Goal: Task Accomplishment & Management: Complete application form

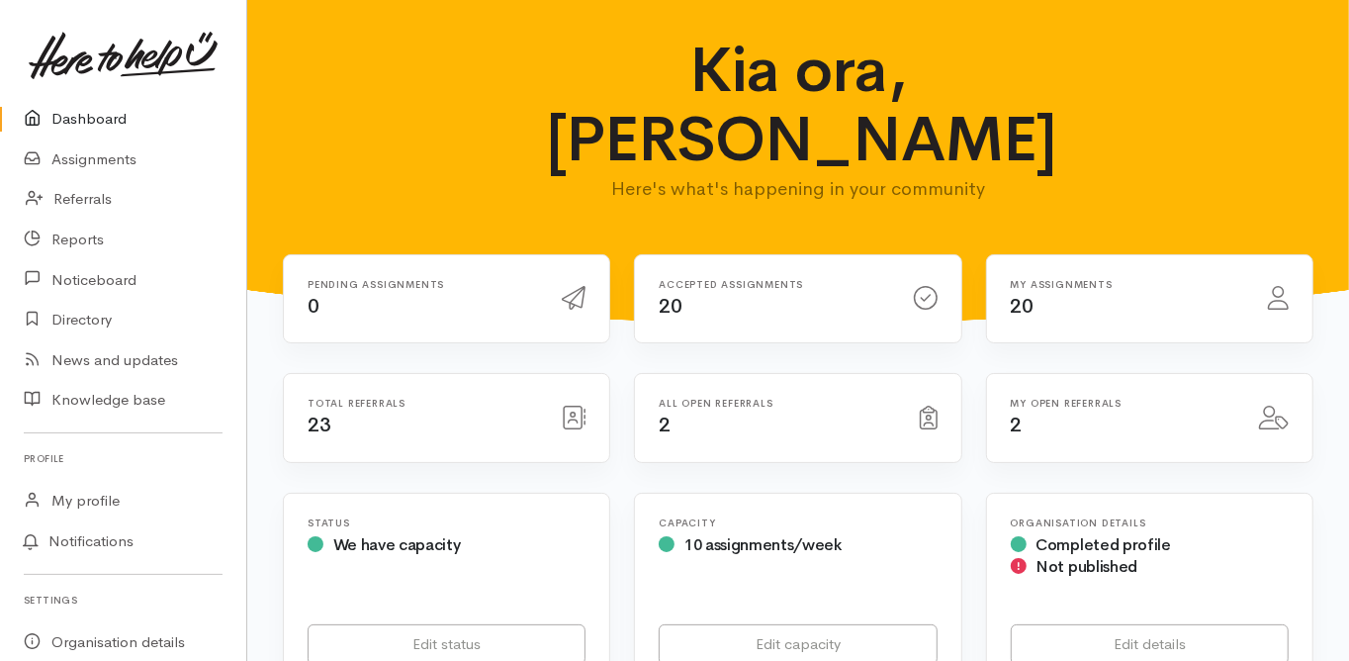
click at [86, 113] on link "Dashboard" at bounding box center [123, 119] width 246 height 41
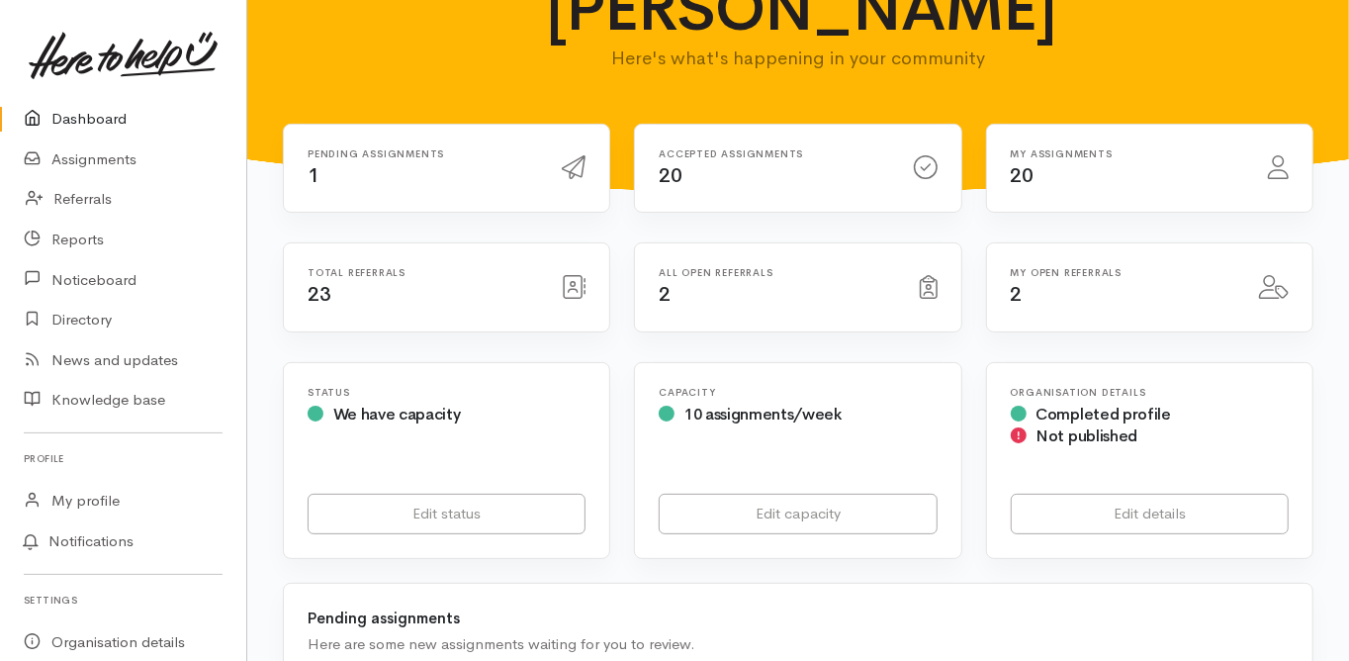
scroll to position [316, 0]
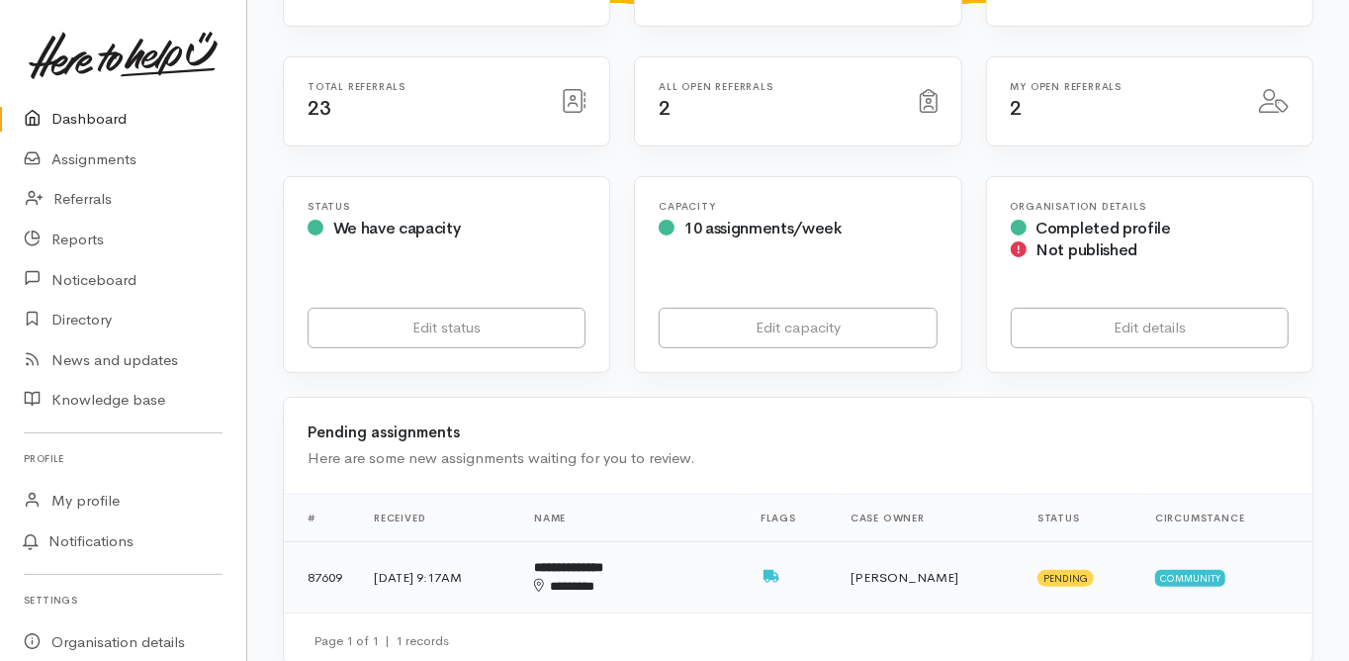
click at [603, 561] on b "**********" at bounding box center [568, 567] width 69 height 13
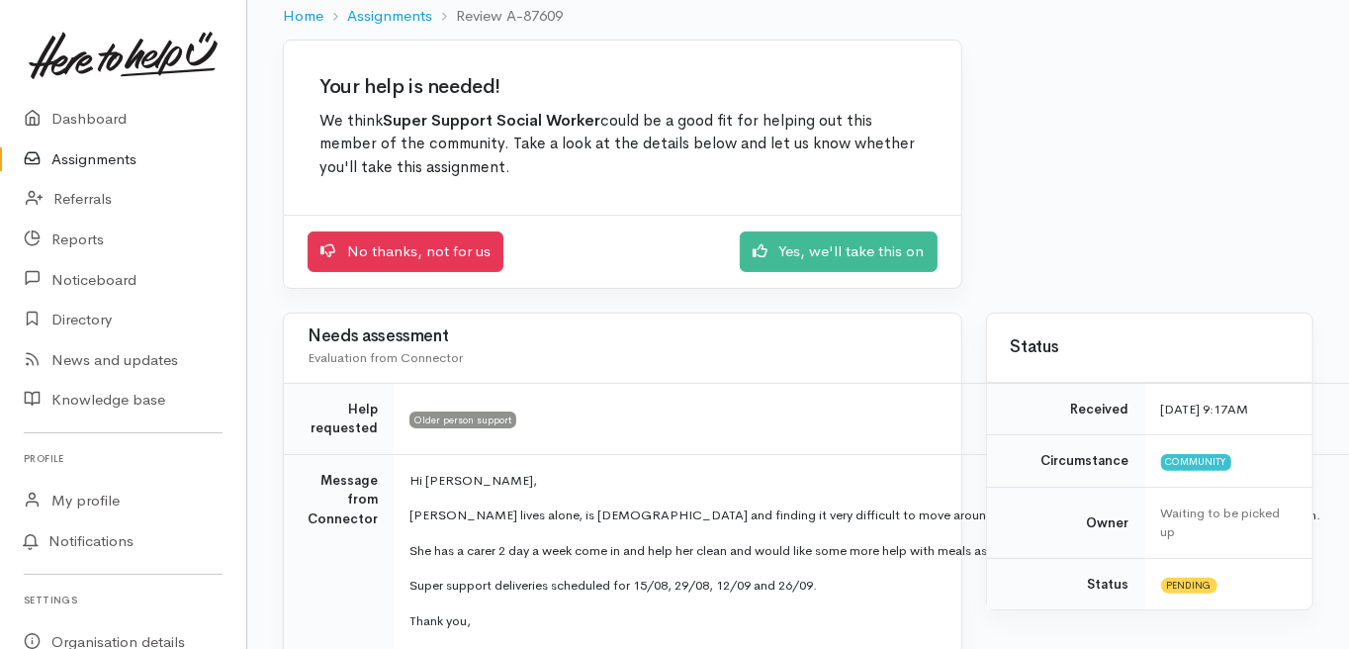
scroll to position [158, 0]
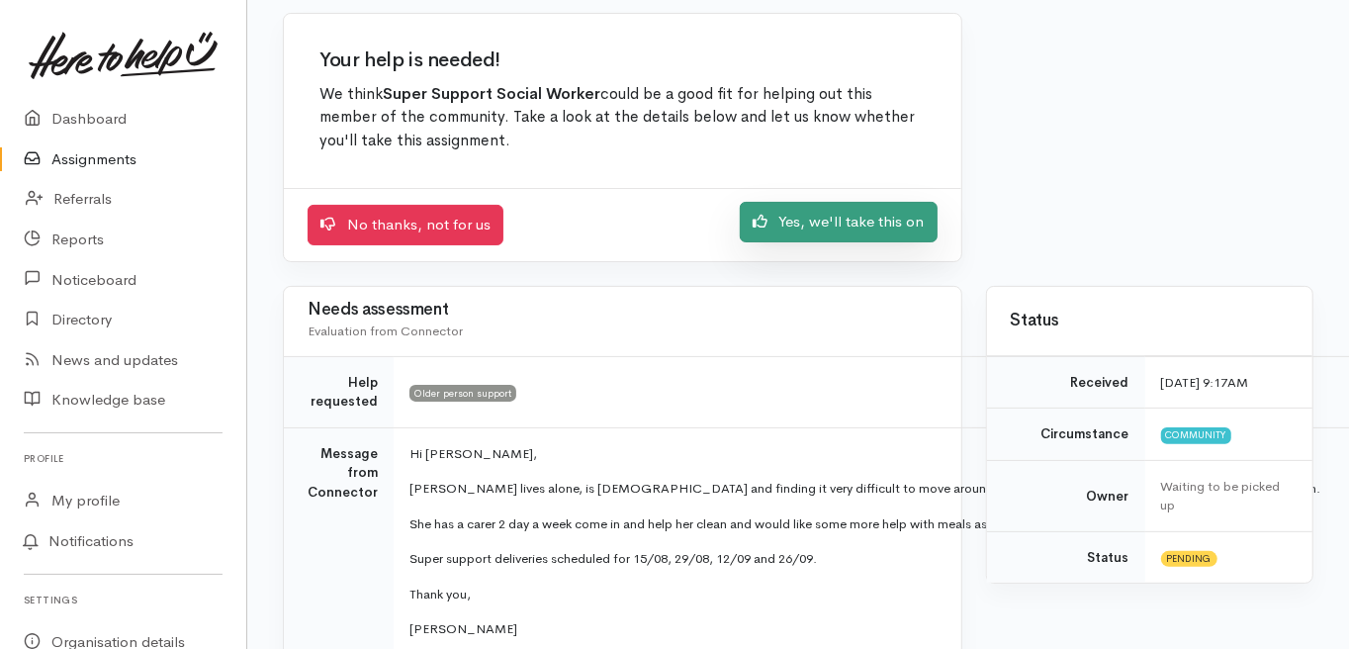
click at [806, 222] on link "Yes, we'll take this on" at bounding box center [839, 222] width 198 height 41
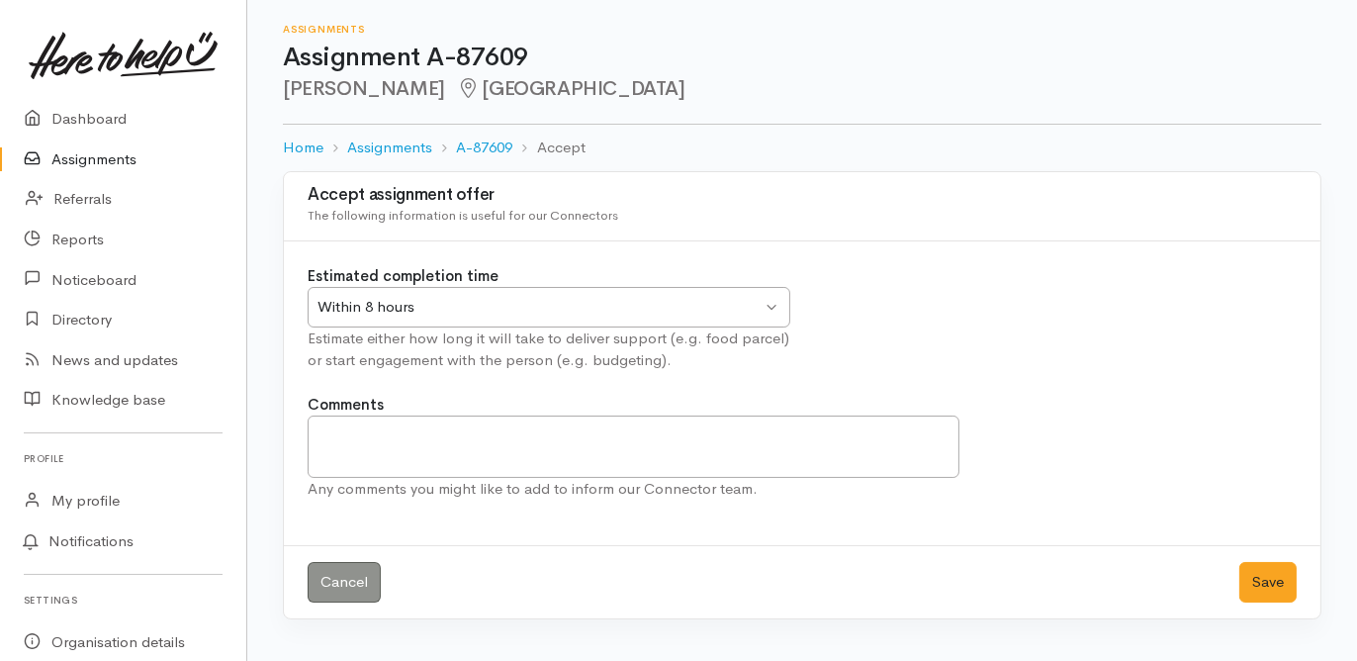
click at [382, 321] on div "Within 8 hours Within 8 hours" at bounding box center [549, 307] width 483 height 41
click at [1268, 582] on button "Save" at bounding box center [1267, 582] width 57 height 41
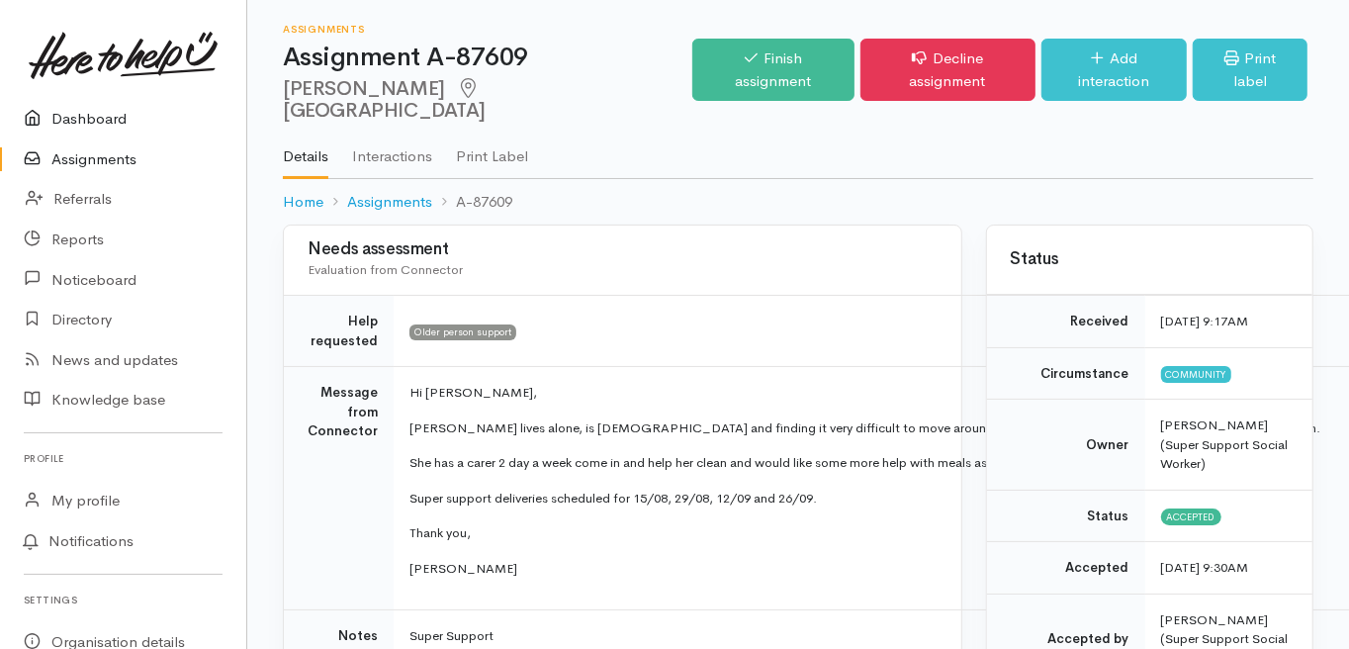
click at [81, 121] on link "Dashboard" at bounding box center [123, 119] width 246 height 41
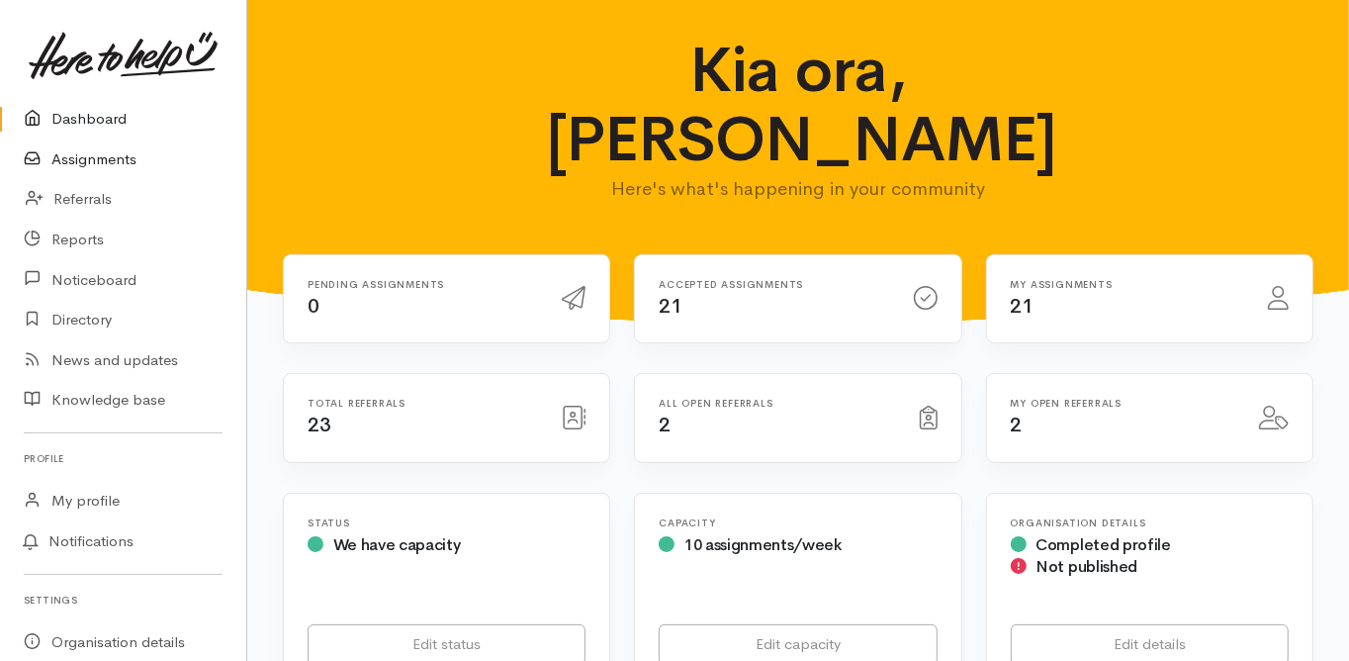
click at [94, 155] on link "Assignments" at bounding box center [123, 159] width 246 height 41
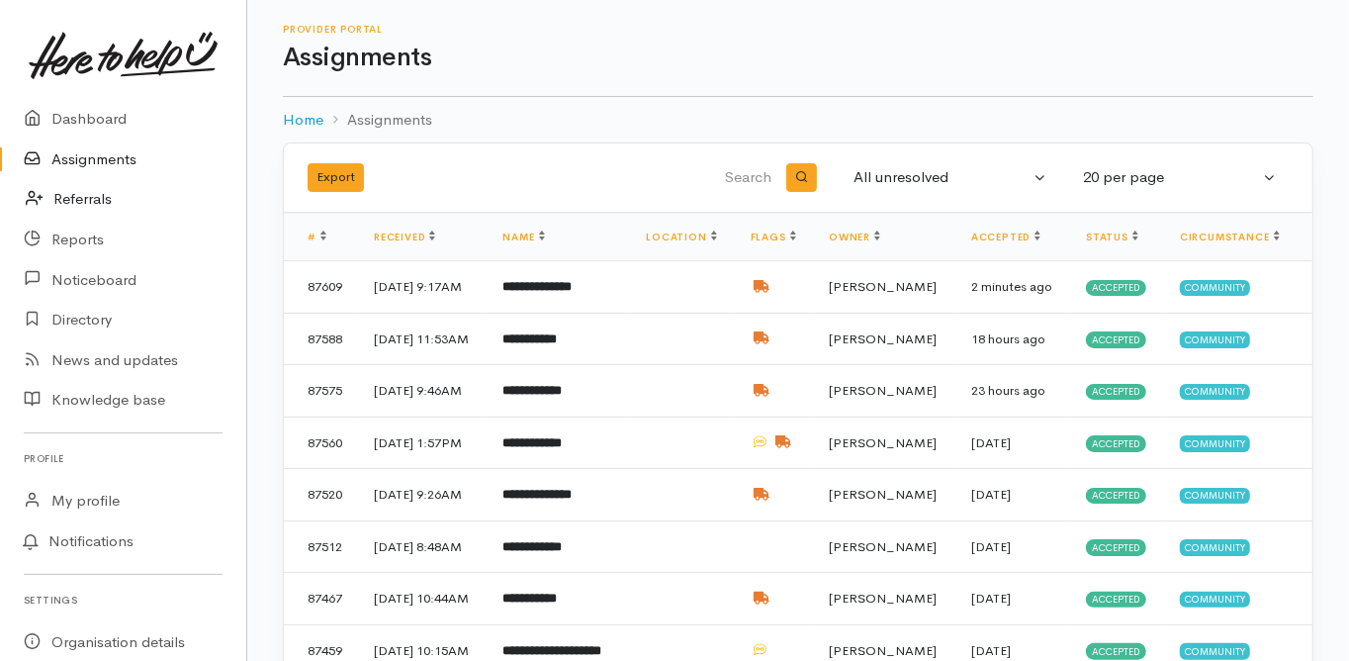
click at [91, 198] on link "Referrals" at bounding box center [123, 199] width 246 height 41
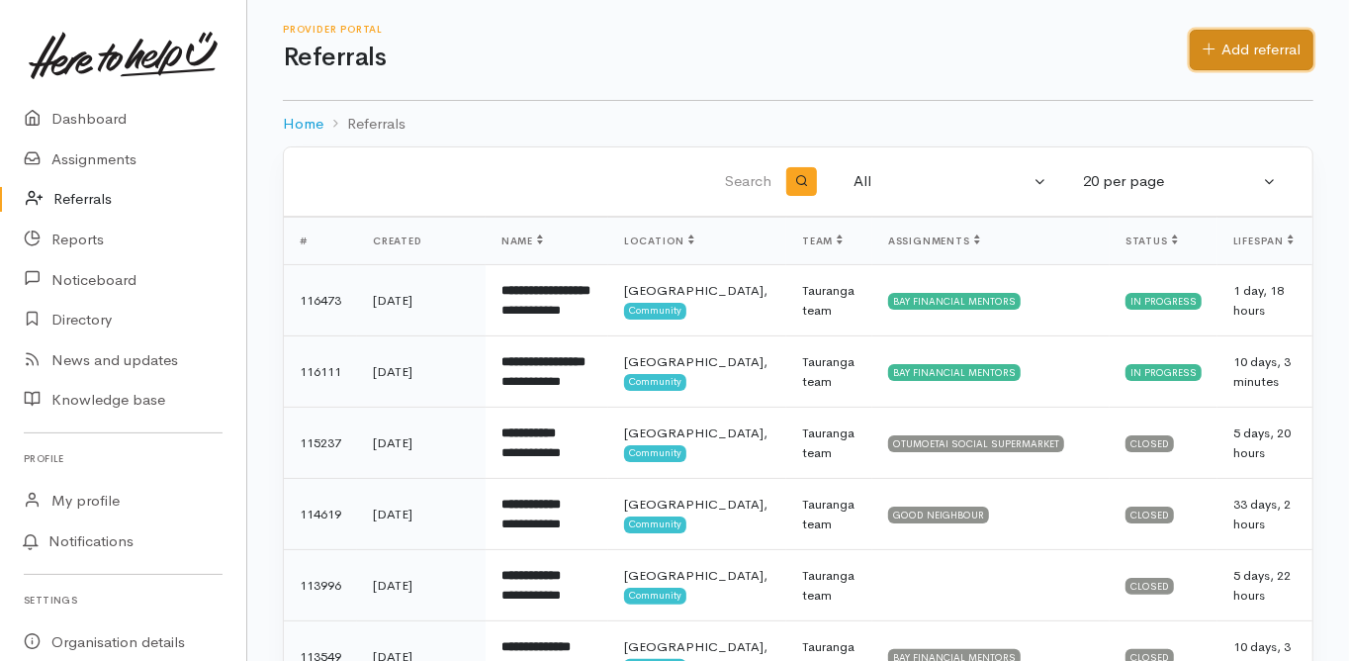
click at [1228, 53] on link "Add referral" at bounding box center [1252, 50] width 124 height 41
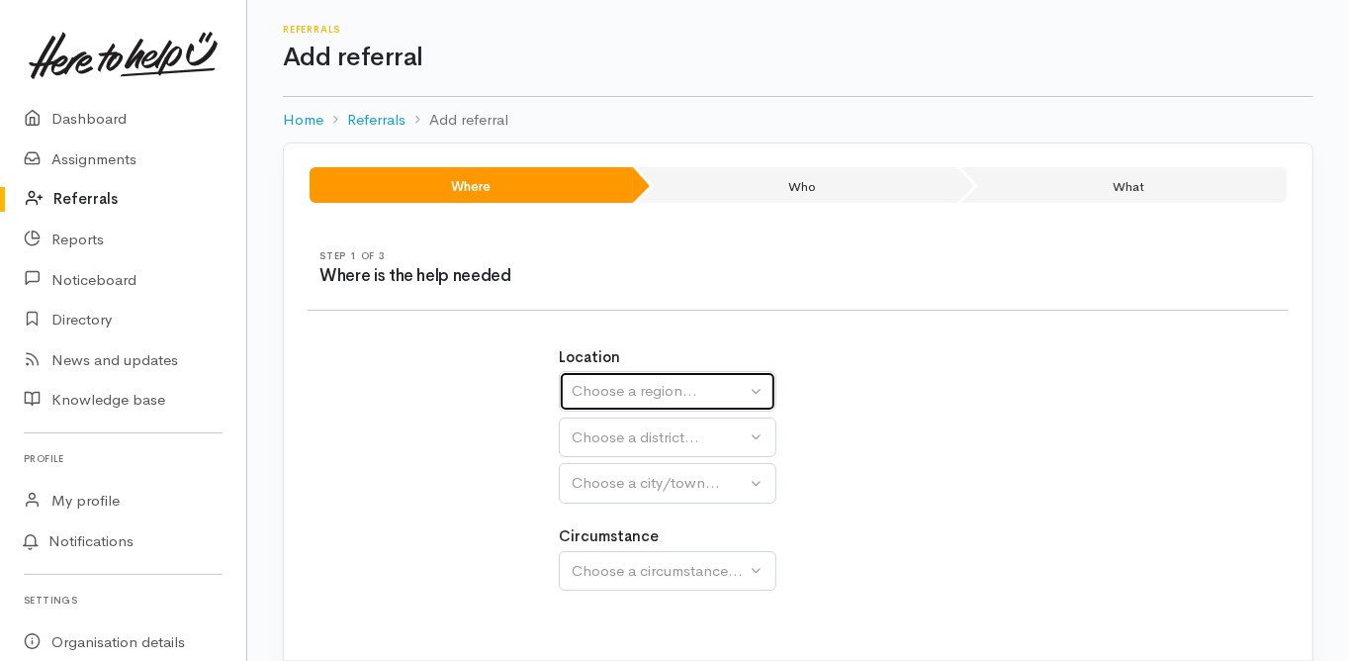
click at [603, 386] on div "Choose a region..." at bounding box center [659, 391] width 174 height 23
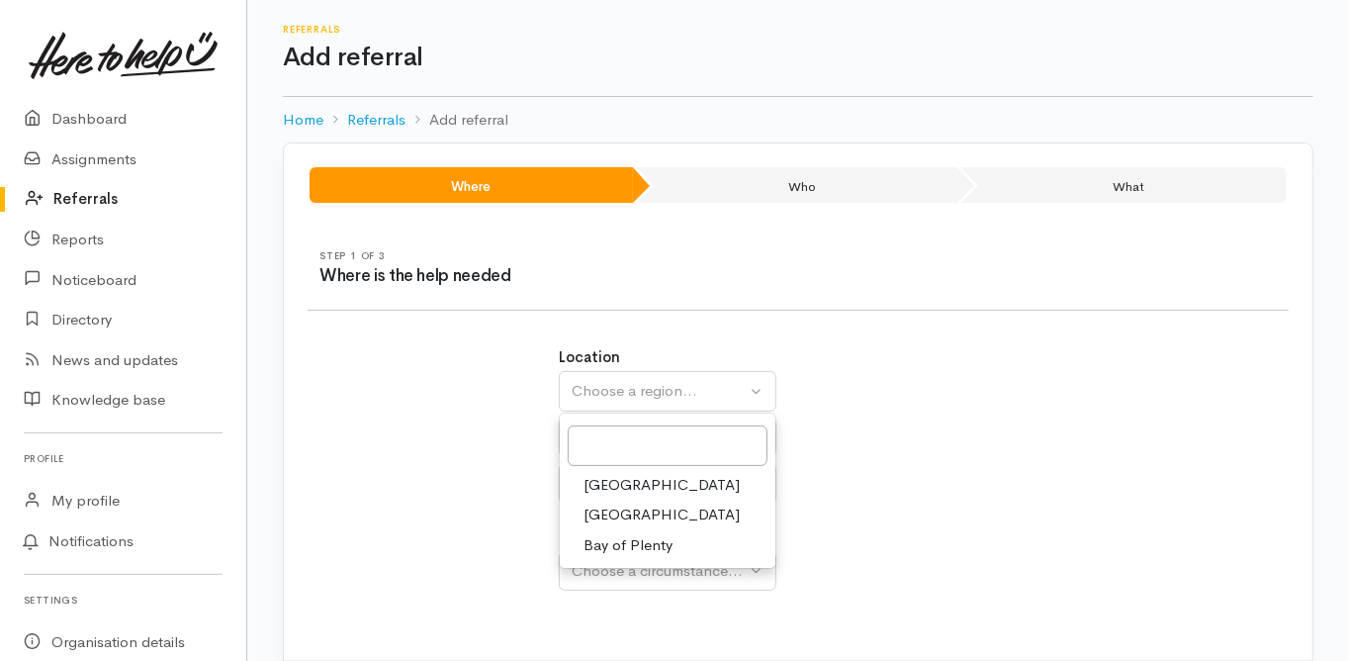
click at [629, 541] on span "Bay of Plenty" at bounding box center [628, 545] width 89 height 23
select select "4"
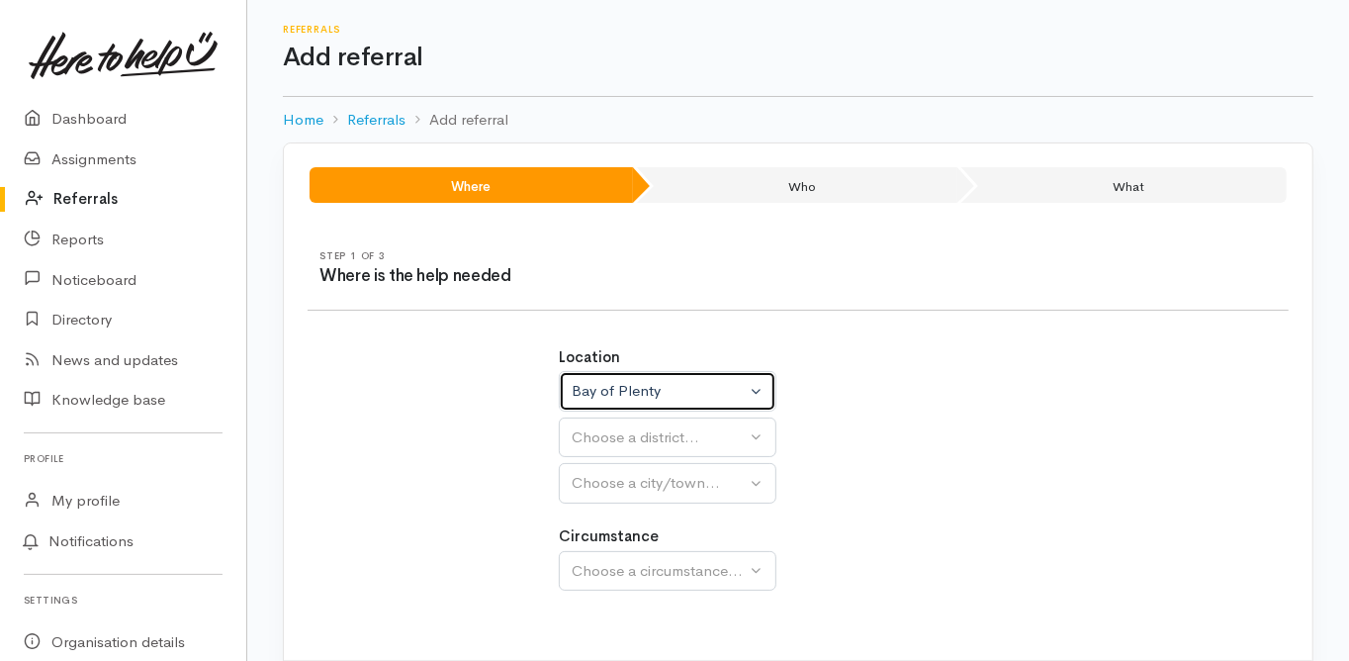
select select
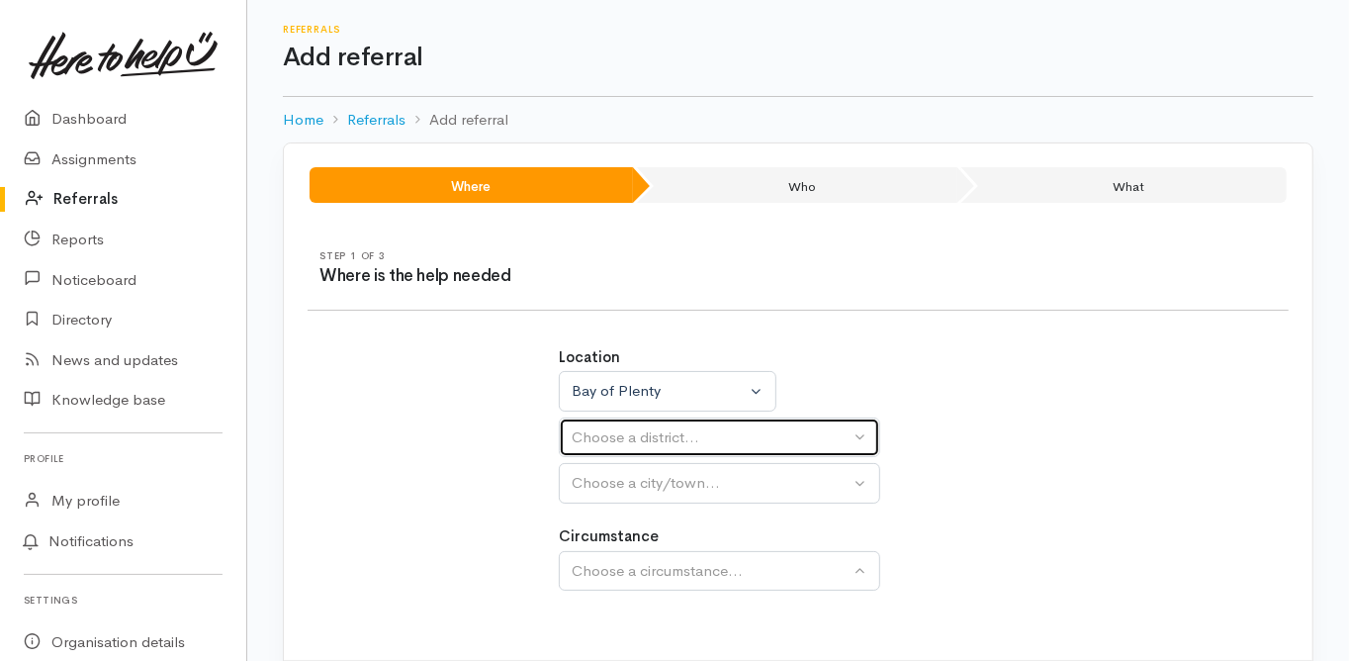
click at [595, 423] on button "Choose a district..." at bounding box center [719, 437] width 321 height 41
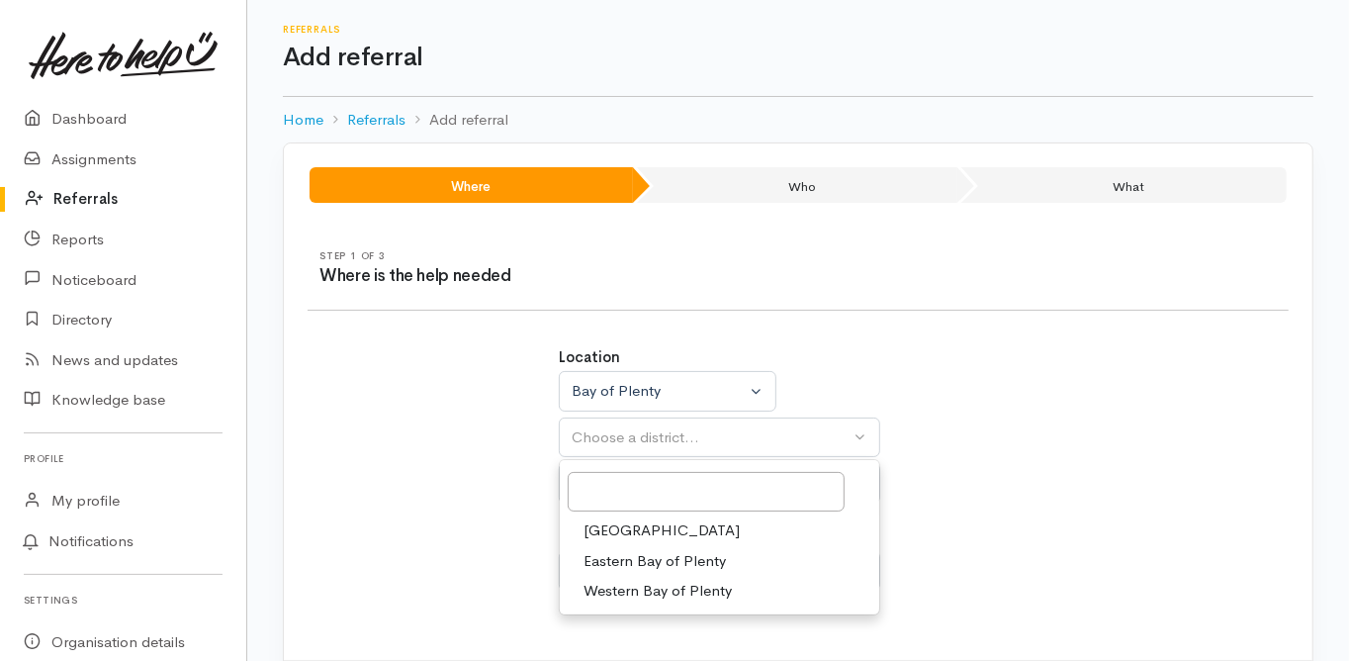
click at [608, 532] on span "Tauranga" at bounding box center [662, 530] width 156 height 23
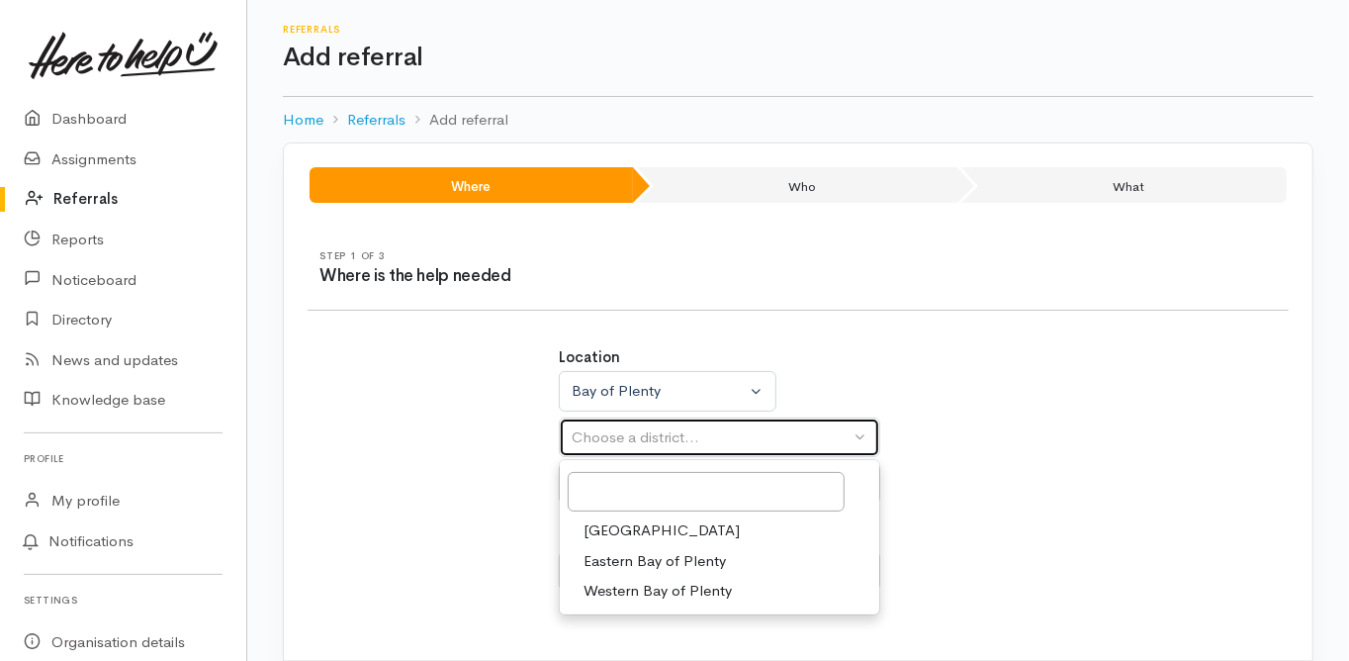
select select "6"
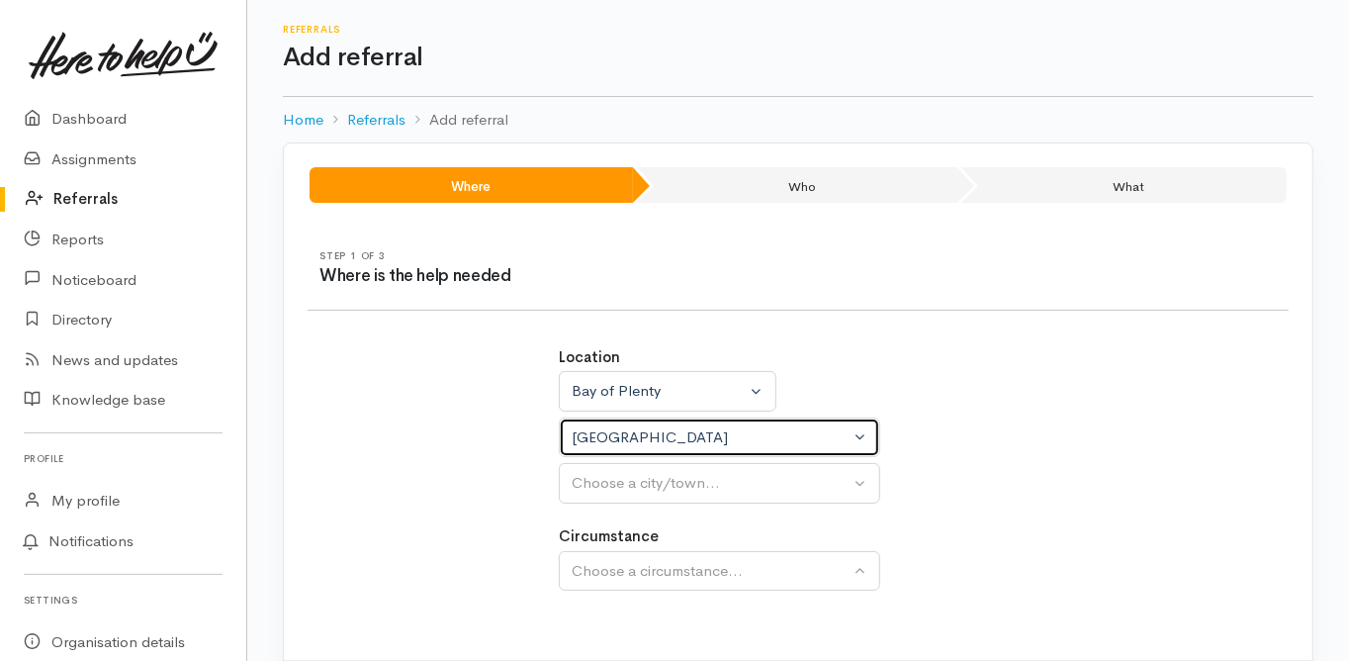
select select
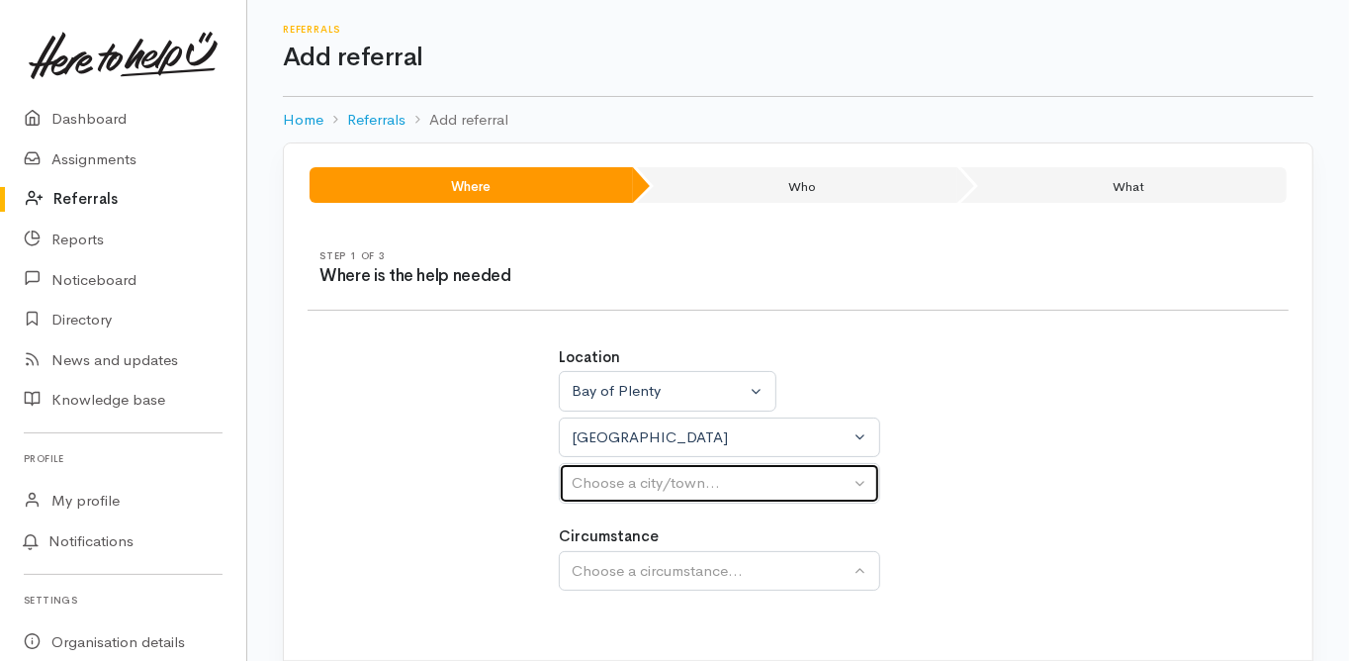
click at [585, 478] on div "Choose a city/town..." at bounding box center [711, 483] width 278 height 23
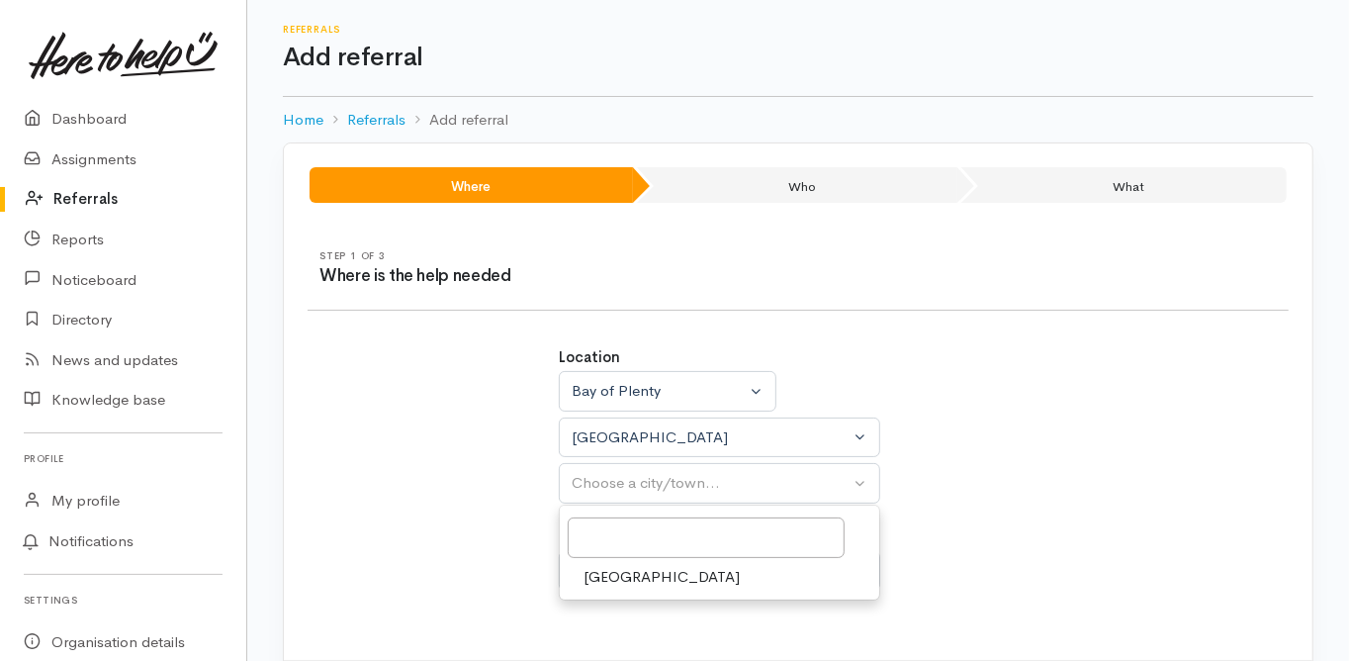
click at [594, 577] on span "Tauranga" at bounding box center [662, 577] width 156 height 23
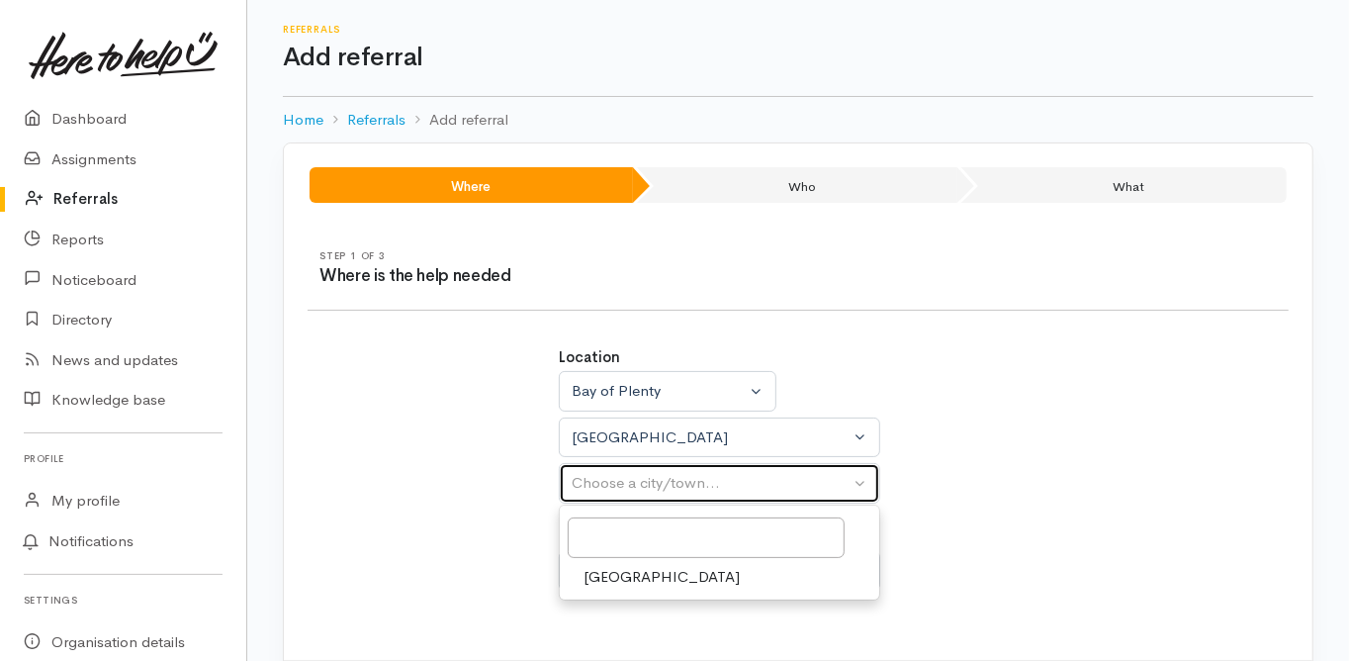
select select "4"
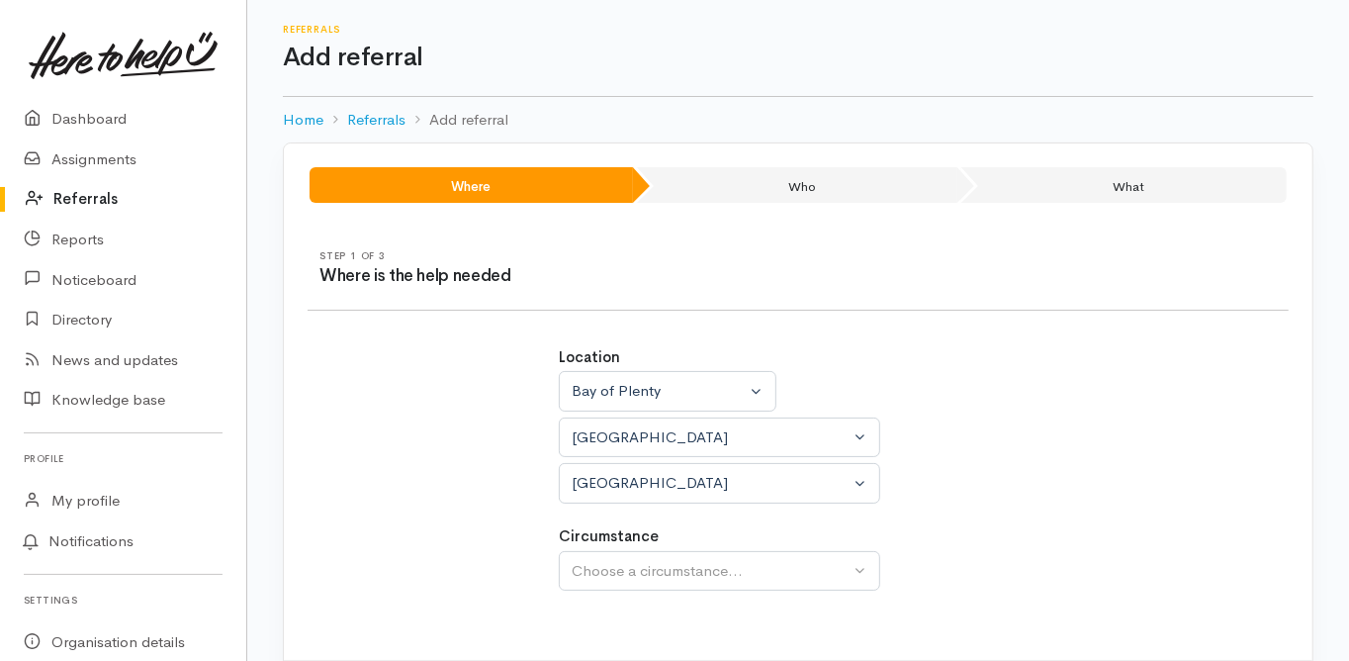
click at [473, 550] on div "Location Auckland Waikato Bay of Plenty Bay of Plenty Auckland Waikato Bay of P…" at bounding box center [798, 479] width 1005 height 314
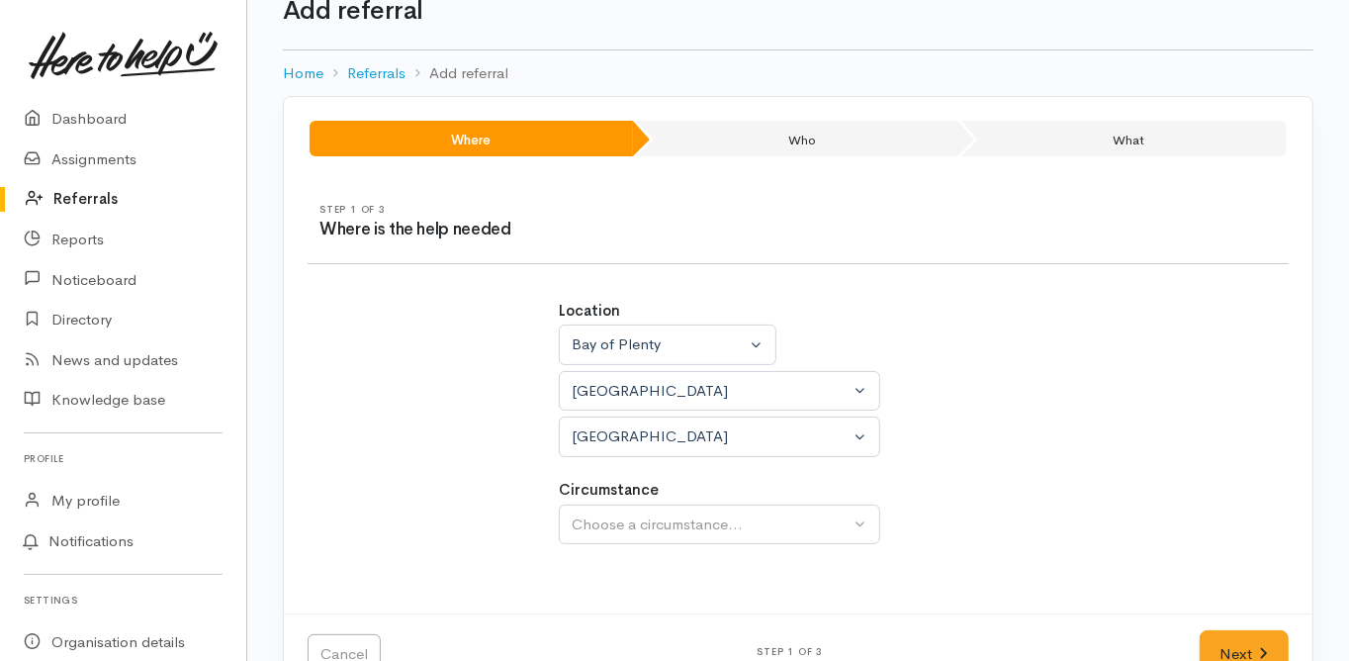
scroll to position [99, 0]
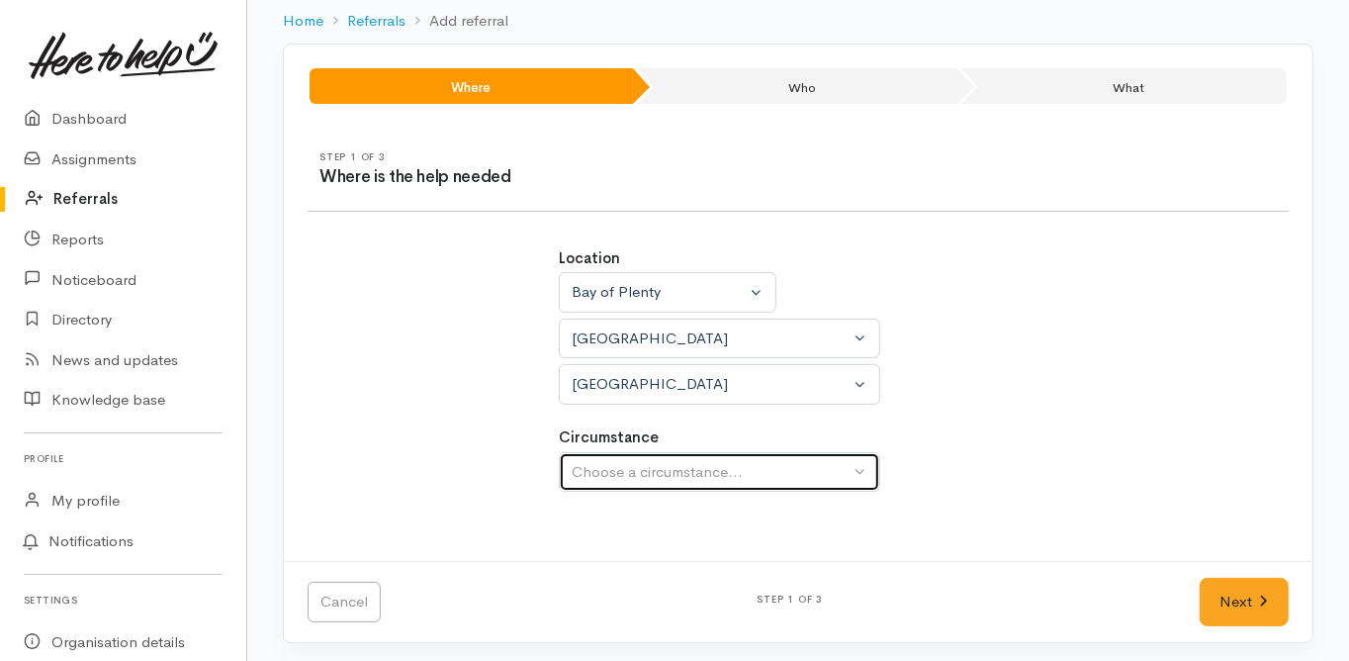
click at [652, 473] on div "Choose a circumstance..." at bounding box center [711, 472] width 278 height 23
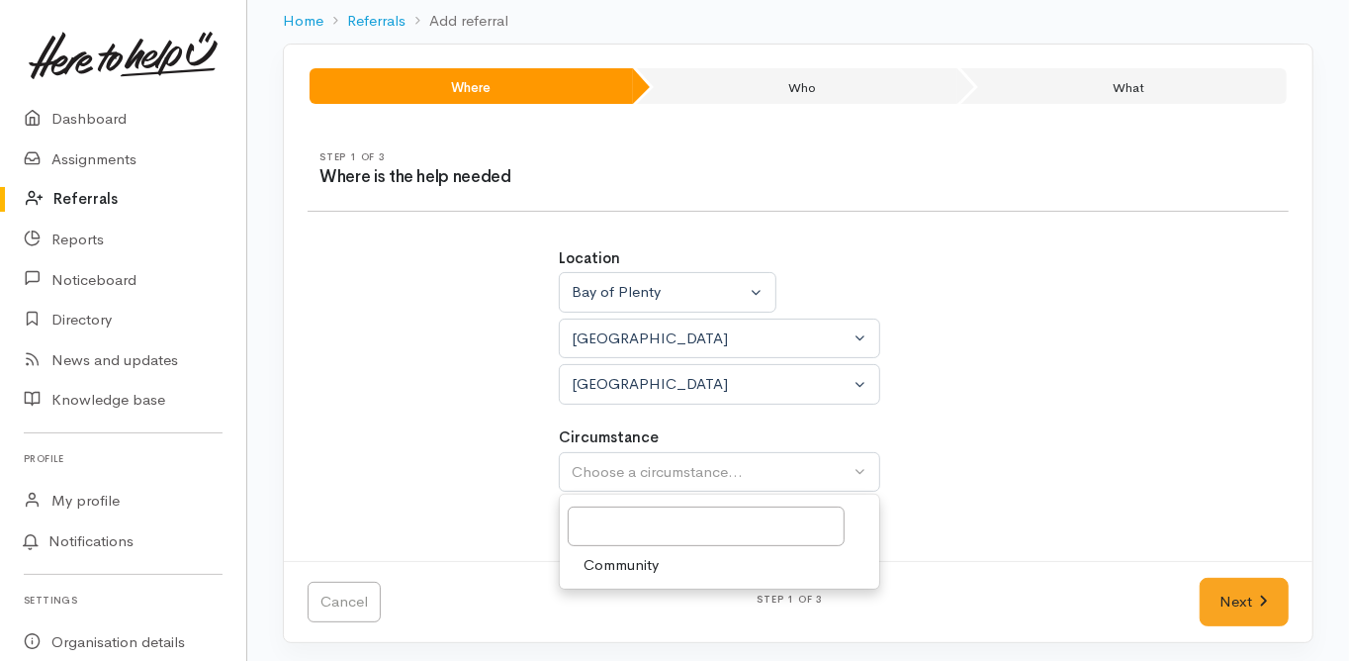
click at [630, 563] on span "Community" at bounding box center [621, 565] width 75 height 23
select select "2"
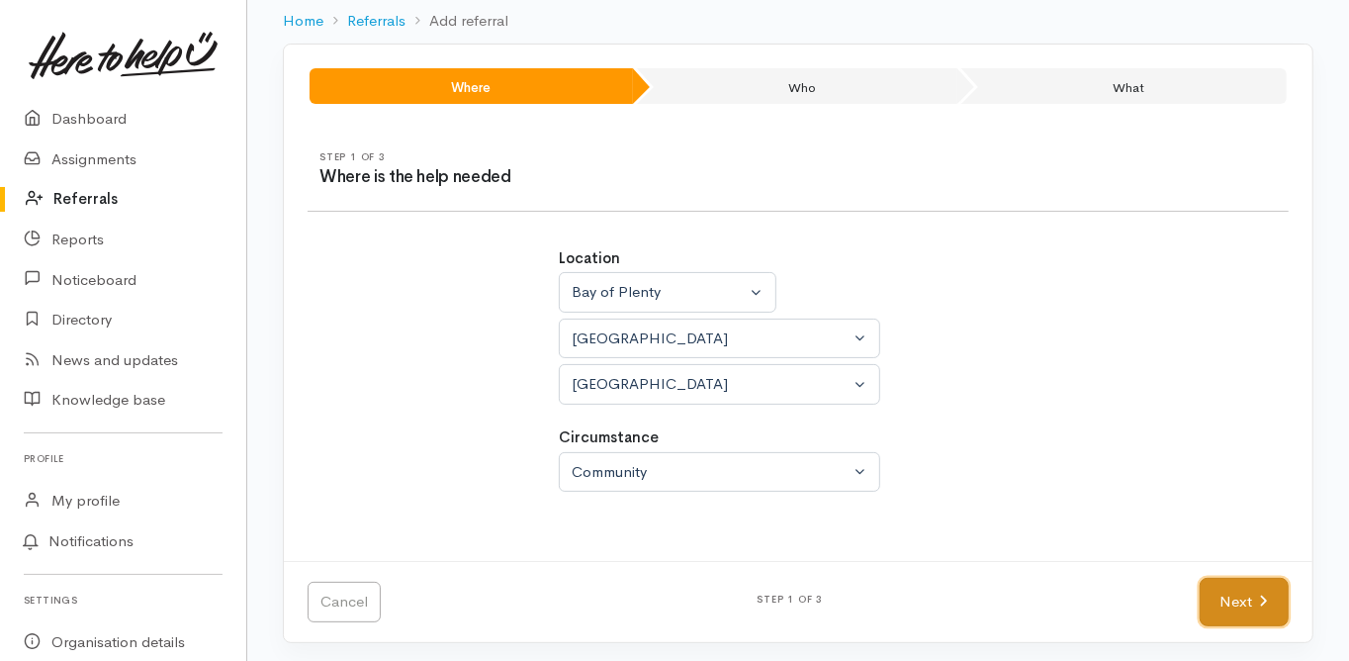
click at [1255, 601] on link "Next" at bounding box center [1244, 602] width 89 height 48
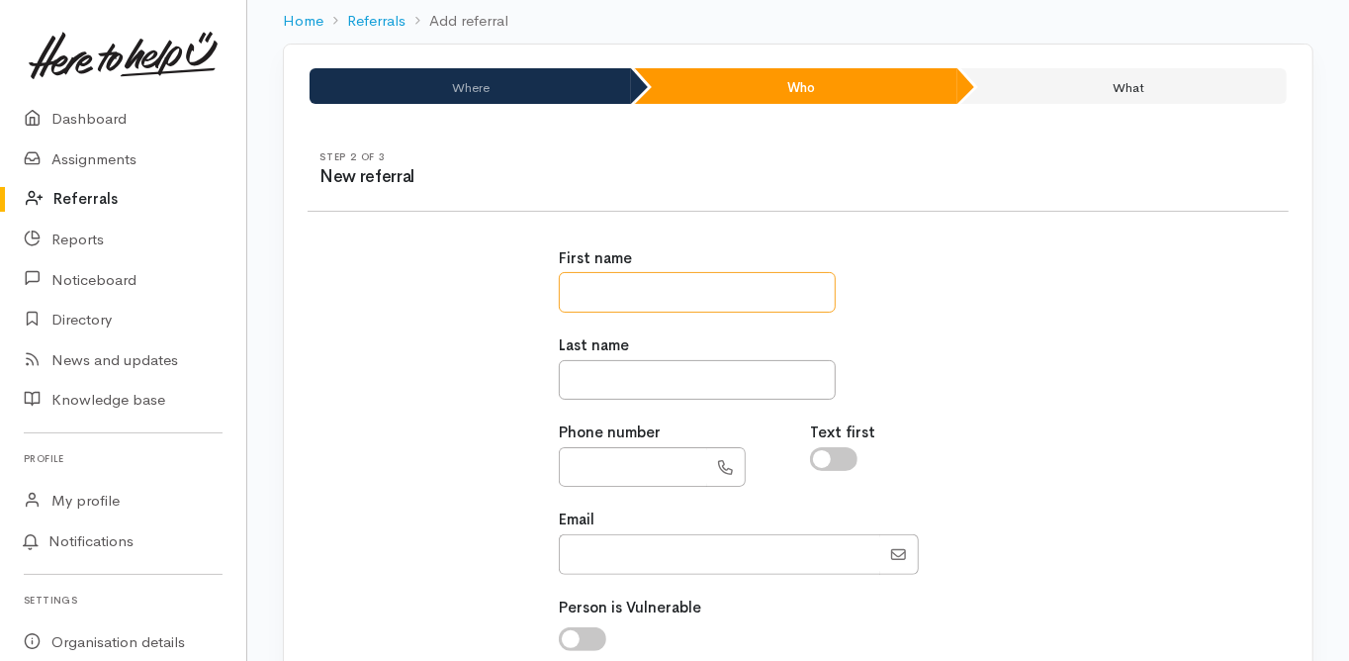
click at [593, 285] on input "text" at bounding box center [697, 292] width 277 height 41
type input "****"
click at [579, 381] on input "text" at bounding box center [697, 380] width 277 height 41
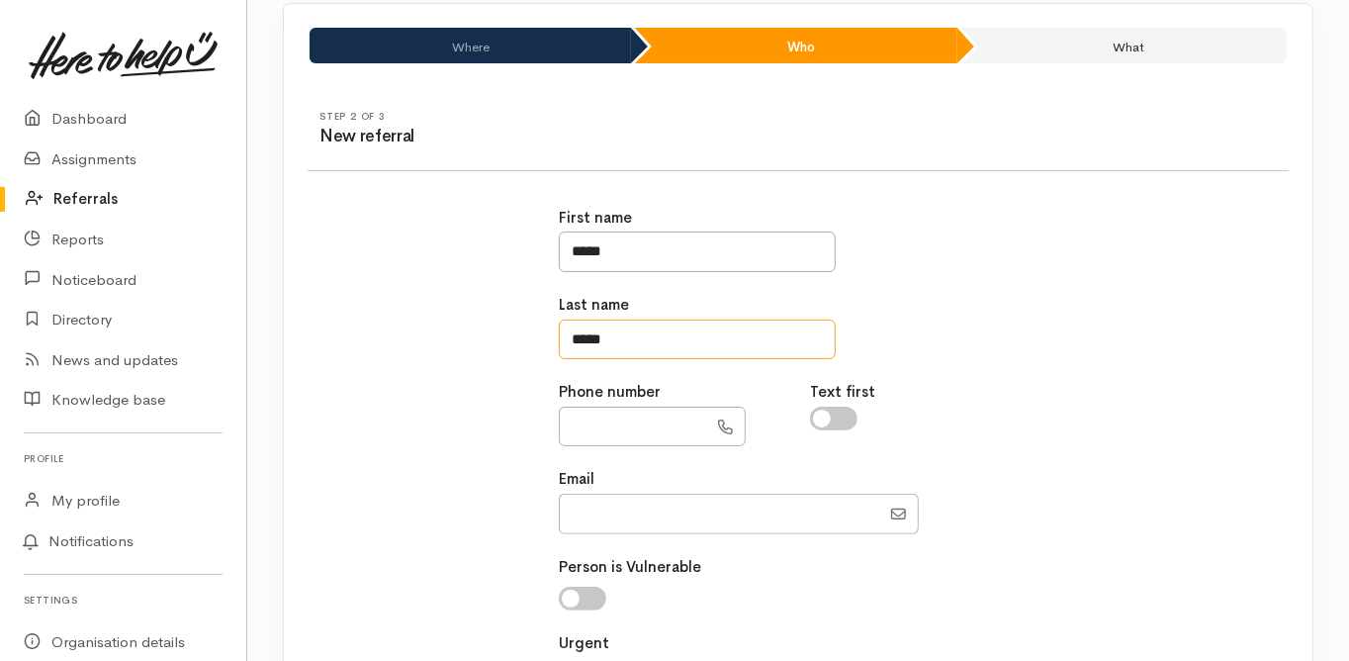
scroll to position [178, 0]
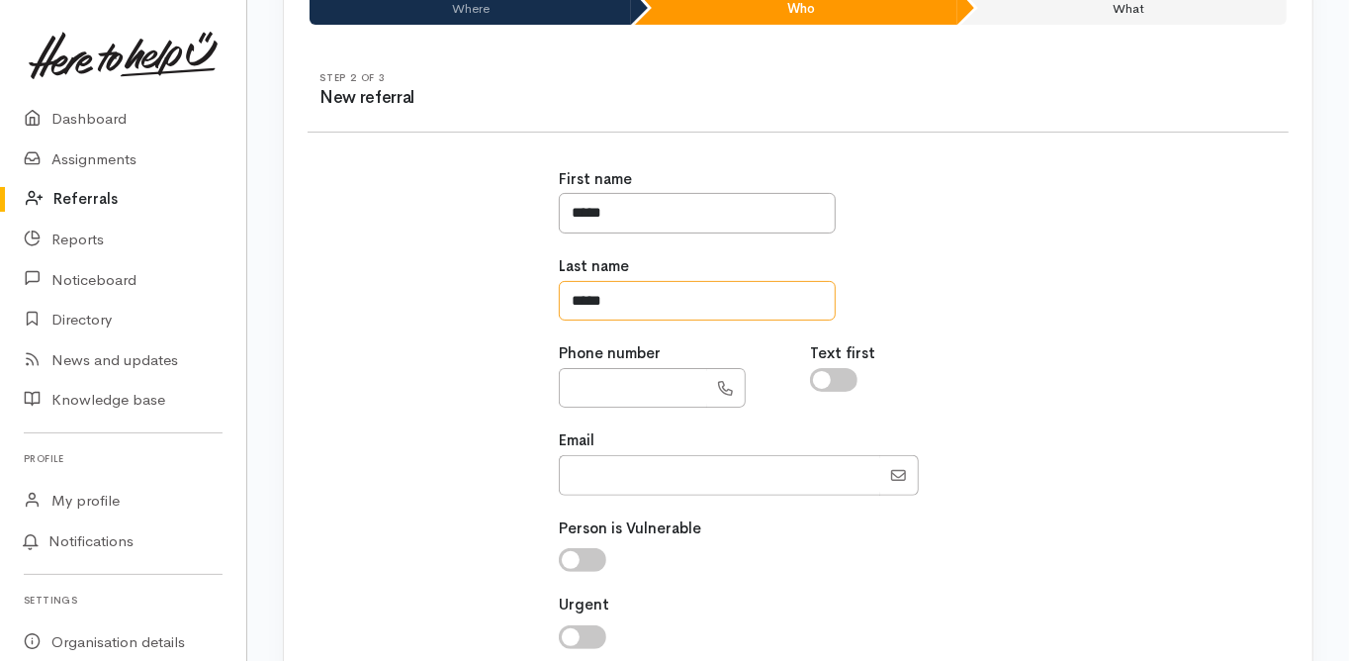
type input "*****"
click at [579, 389] on input "text" at bounding box center [633, 388] width 148 height 41
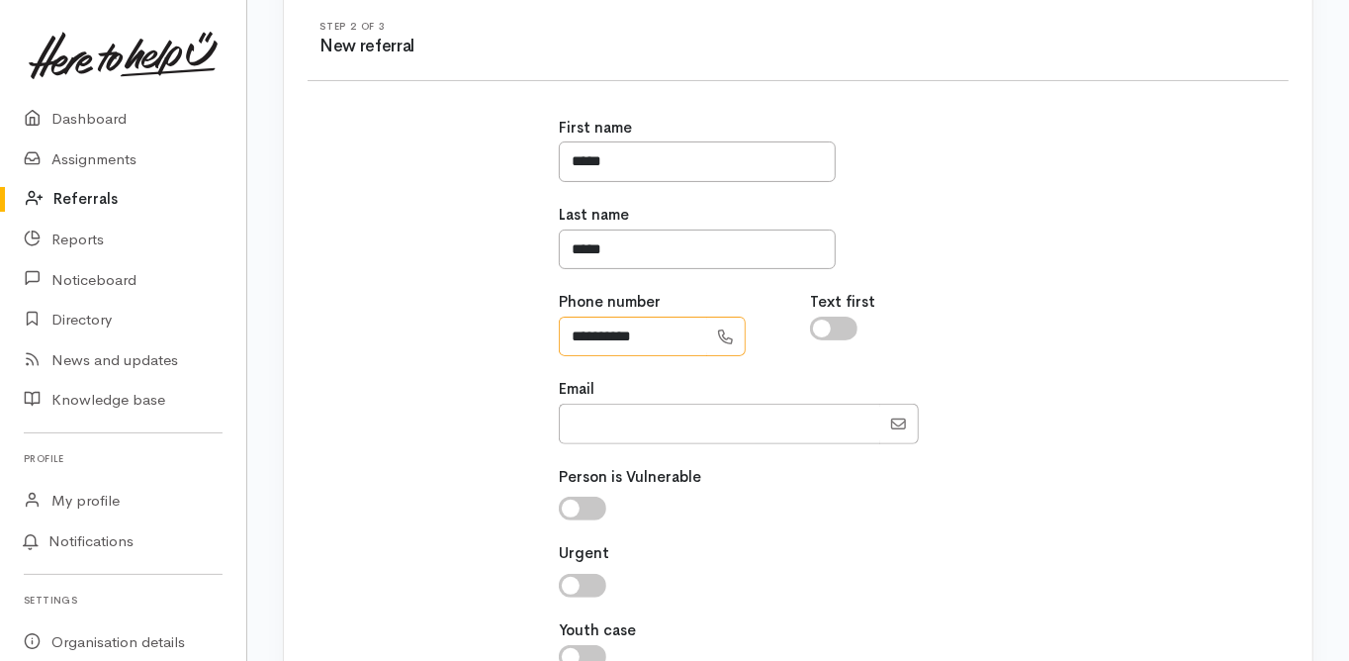
scroll to position [257, 0]
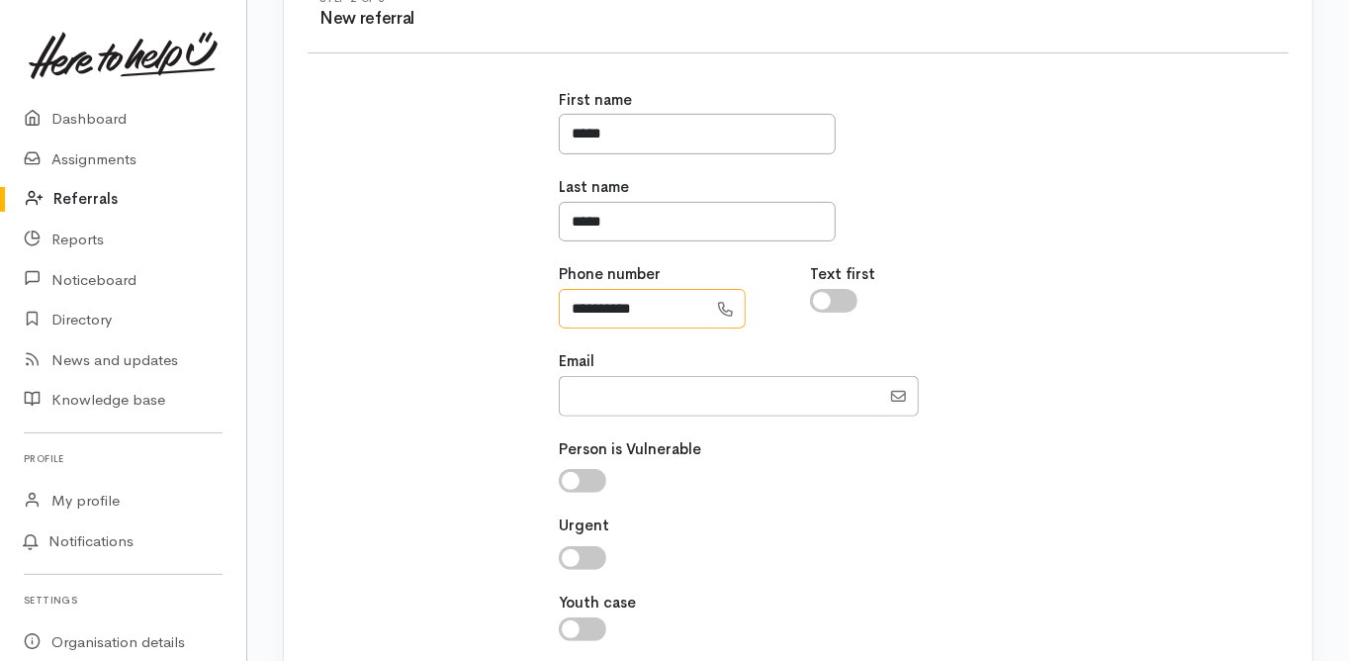
type input "**********"
click at [572, 476] on input "checkbox" at bounding box center [582, 481] width 47 height 24
checkbox input "true"
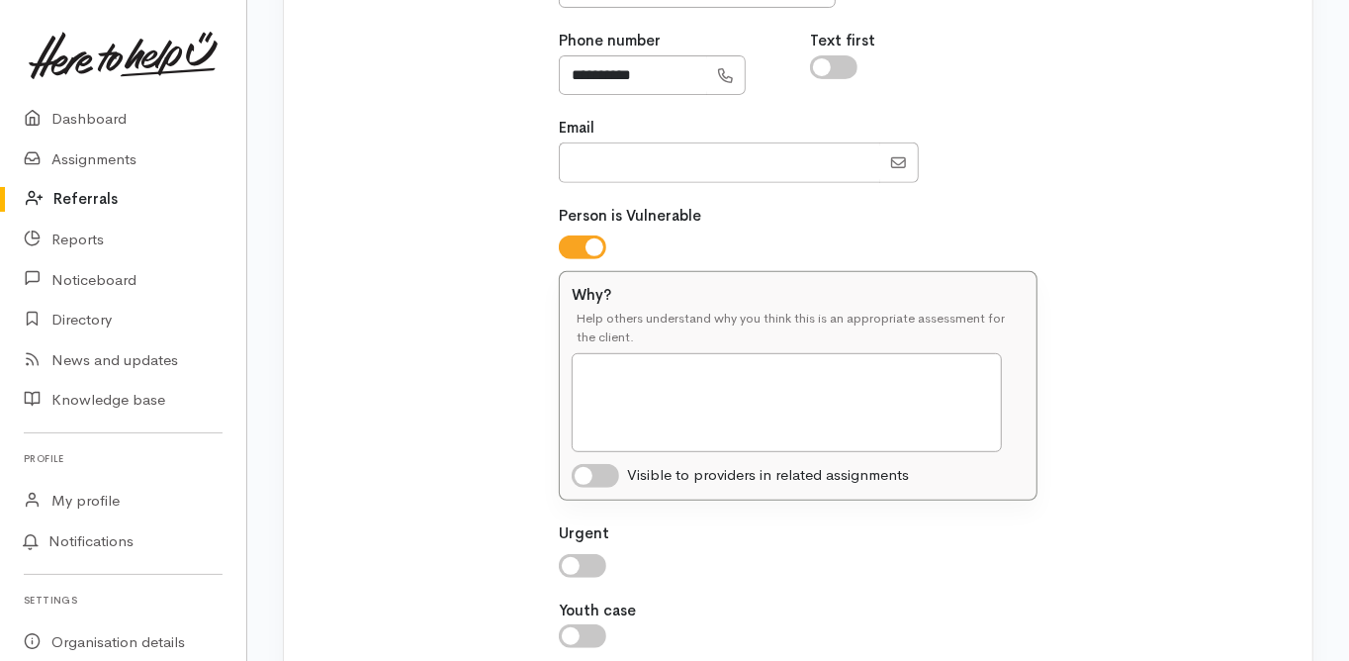
scroll to position [494, 0]
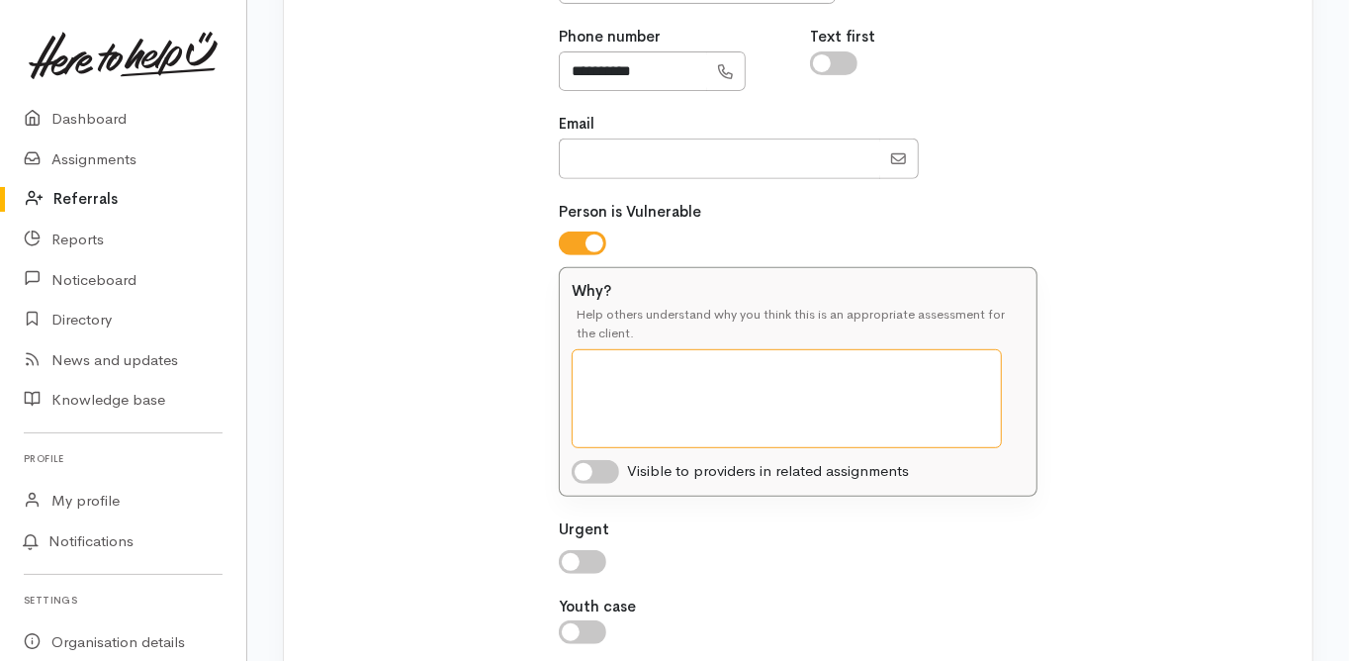
click at [592, 368] on textarea "Why?" at bounding box center [787, 398] width 430 height 99
click at [574, 478] on div at bounding box center [599, 472] width 55 height 24
click at [581, 474] on input "checkbox" at bounding box center [595, 472] width 47 height 24
checkbox input "true"
click at [581, 366] on textarea "Why?" at bounding box center [787, 398] width 430 height 99
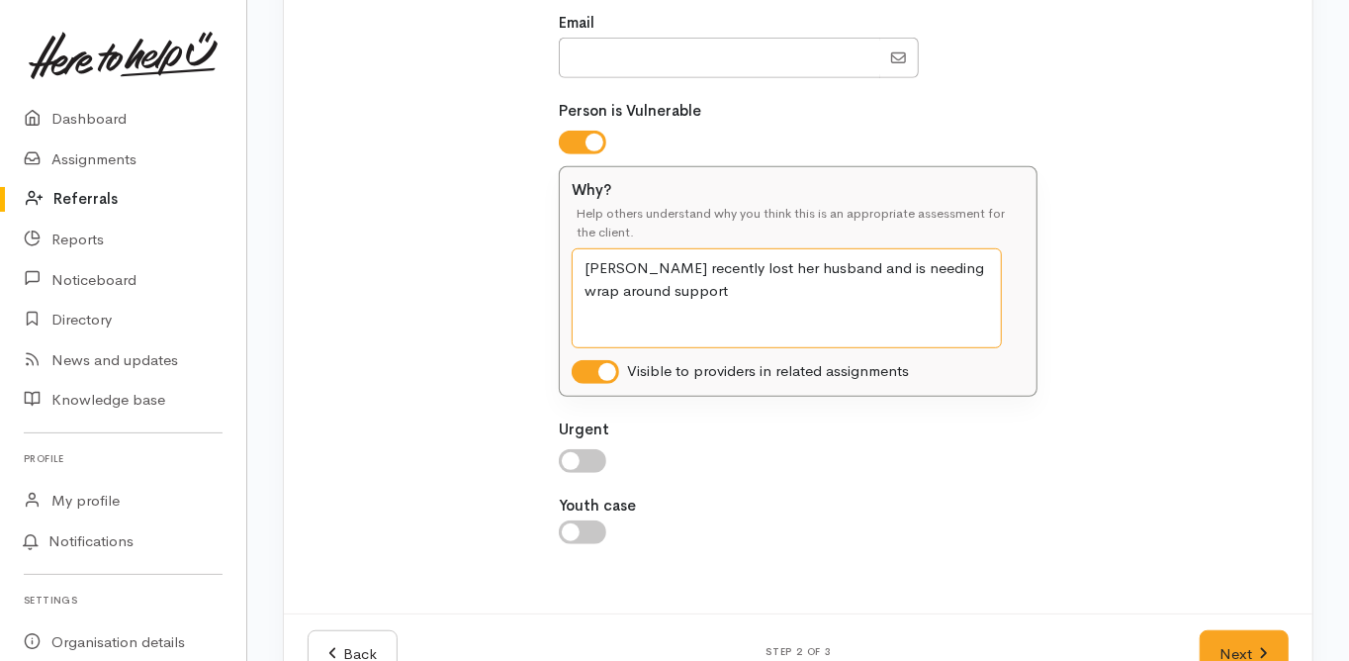
scroll to position [648, 0]
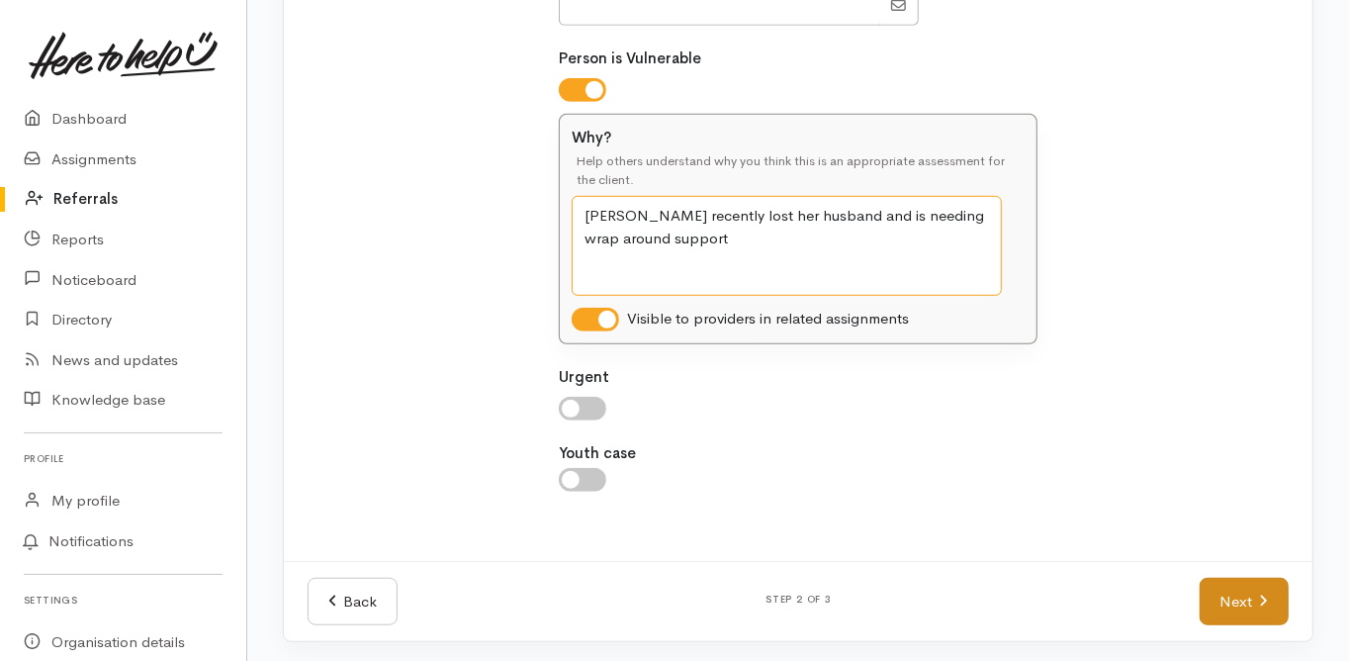
type textarea "Leky recently lost her husband and is needing wrap around support"
click at [1245, 590] on link "Next" at bounding box center [1244, 602] width 89 height 48
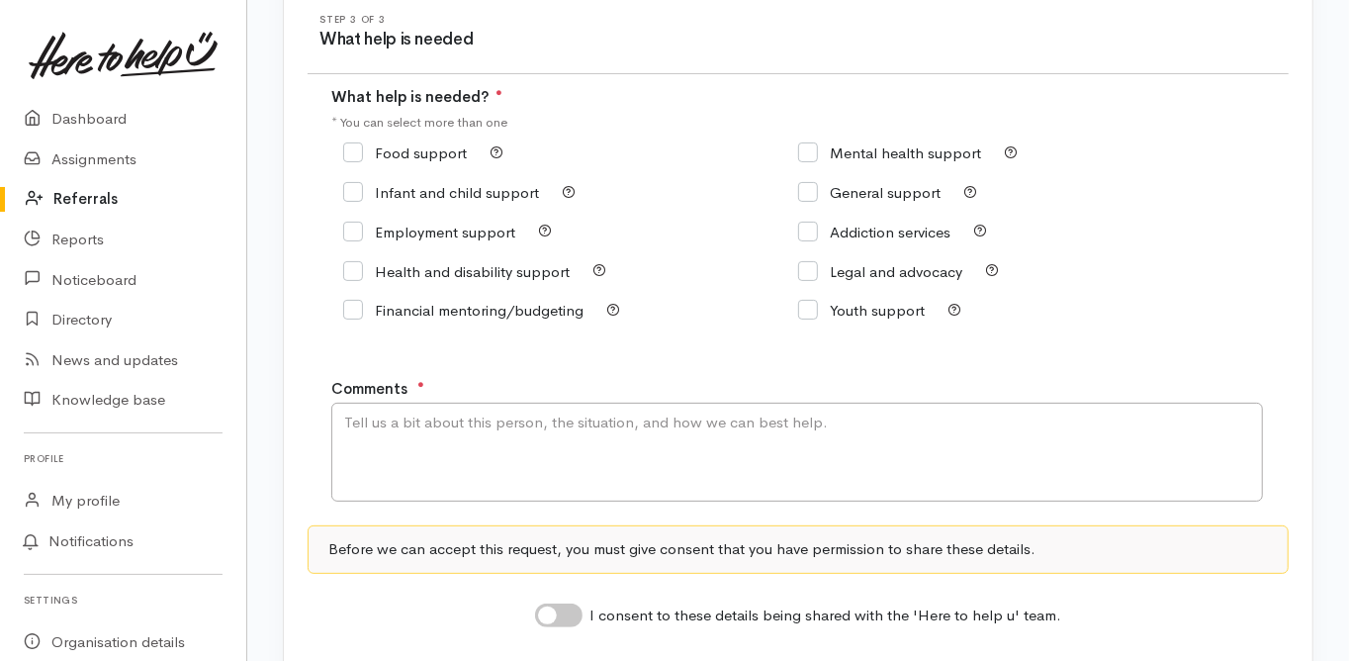
scroll to position [237, 0]
click at [555, 604] on input "I consent to these details being shared with the 'Here to help u' team." at bounding box center [558, 614] width 47 height 24
checkbox input "true"
click at [358, 308] on input "Financial mentoring/budgeting" at bounding box center [463, 309] width 240 height 15
checkbox input "true"
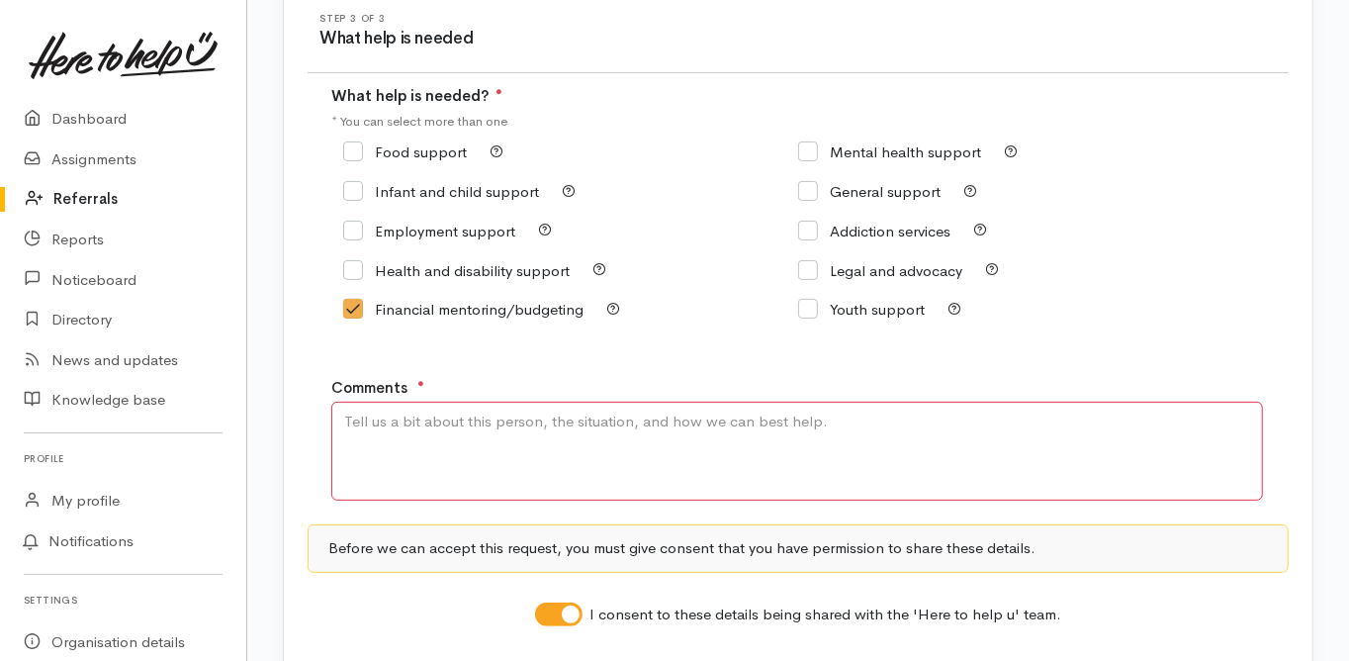
click at [377, 422] on textarea "Comments" at bounding box center [797, 451] width 932 height 99
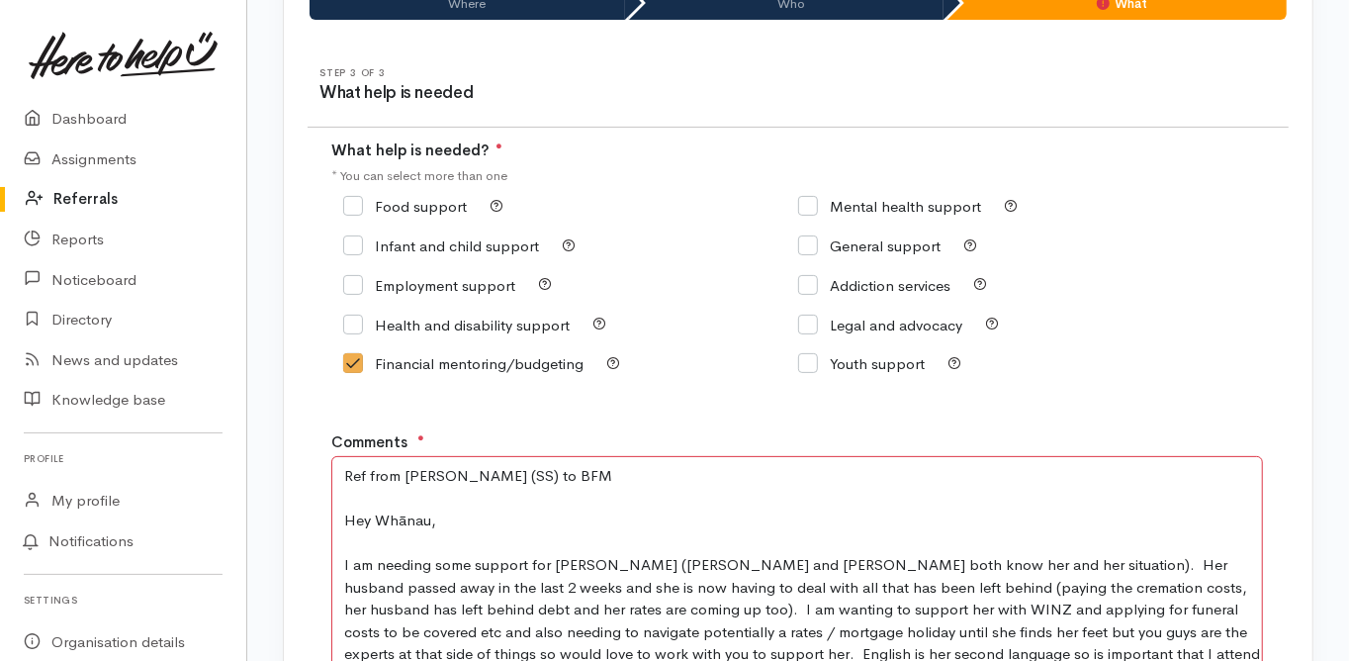
scroll to position [494, 0]
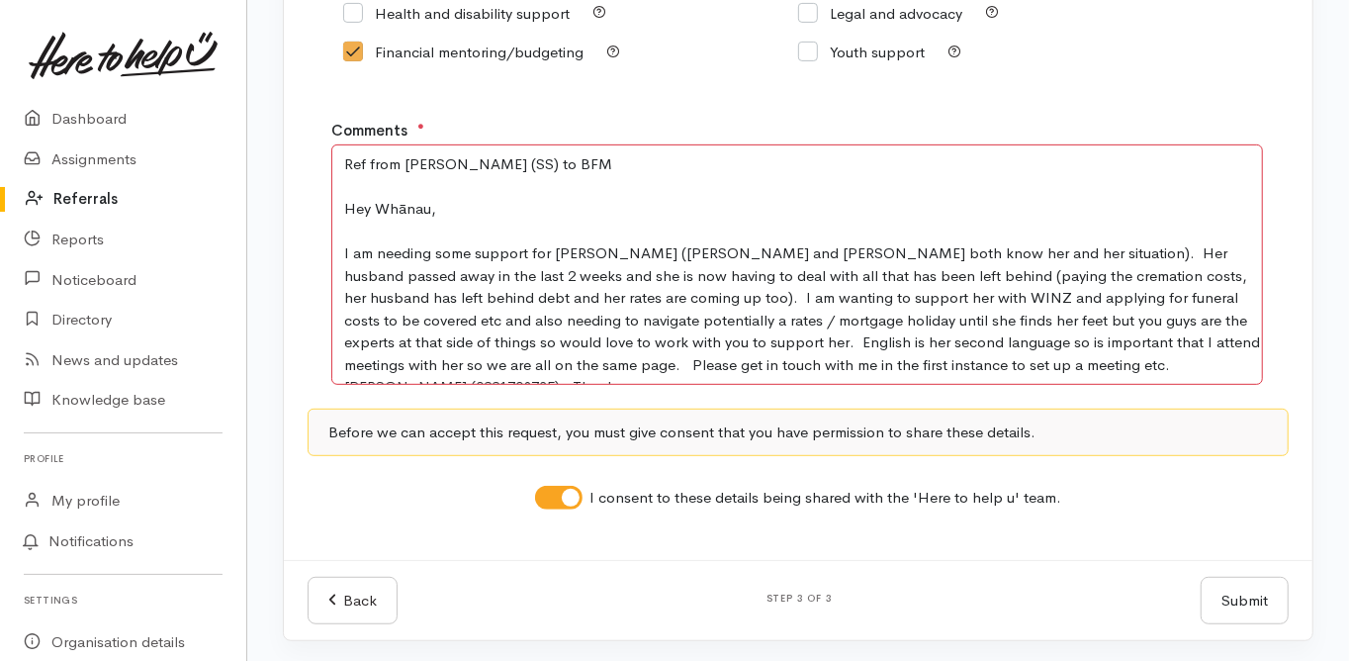
type textarea "Ref from Melissa (SS) to BFM Hey Whānau, I am needing some support for Leky Yui…"
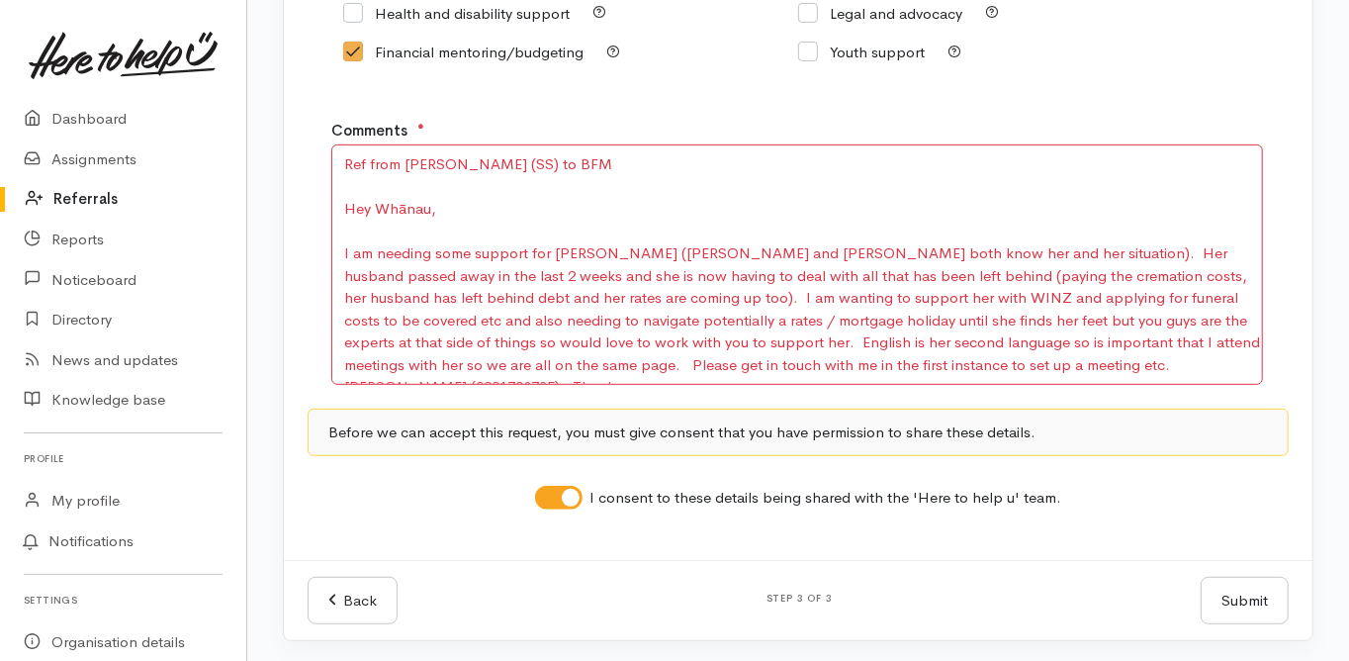
click at [1246, 593] on div "Submit Submit" at bounding box center [1245, 601] width 112 height 48
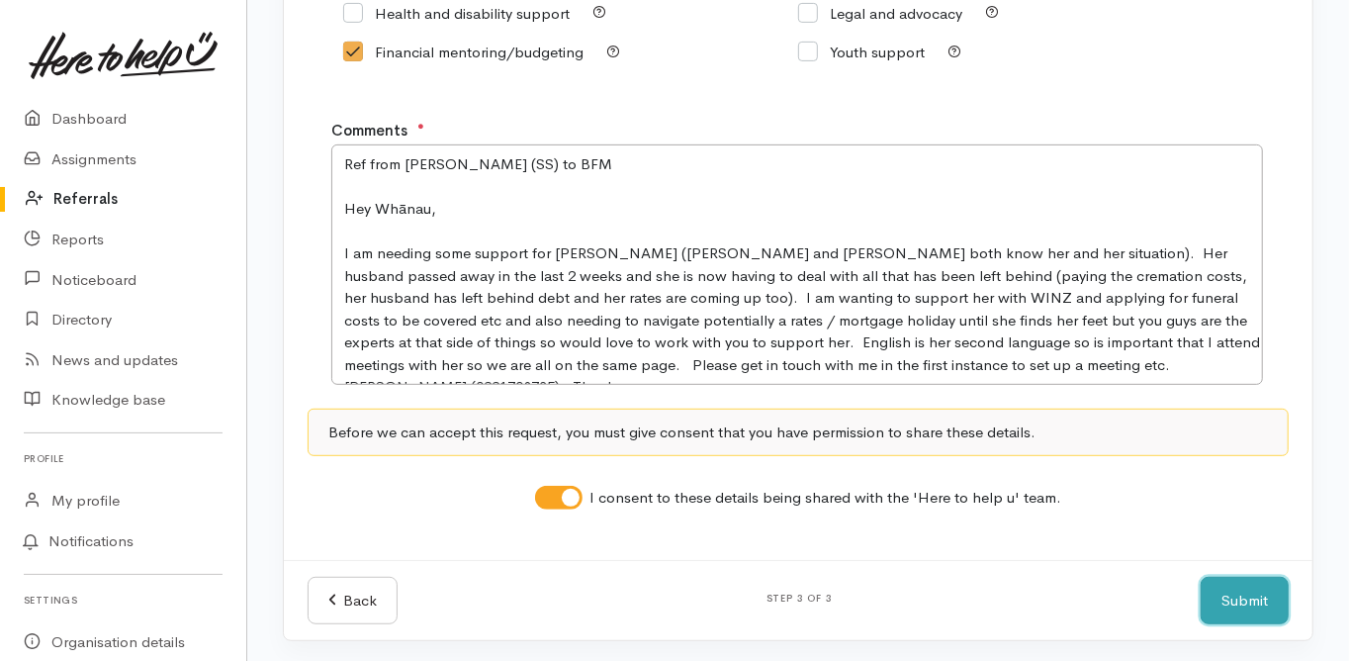
click at [1254, 599] on button "Submit" at bounding box center [1245, 601] width 88 height 48
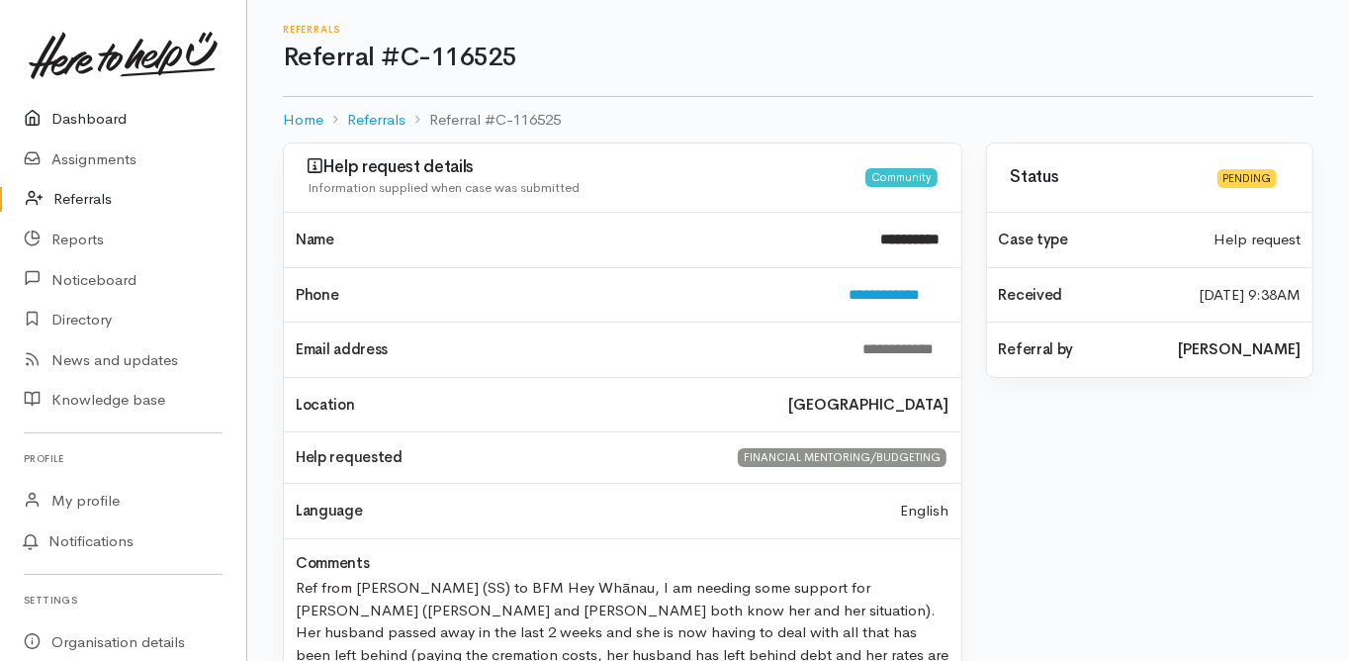
click at [104, 117] on link "Dashboard" at bounding box center [123, 119] width 246 height 41
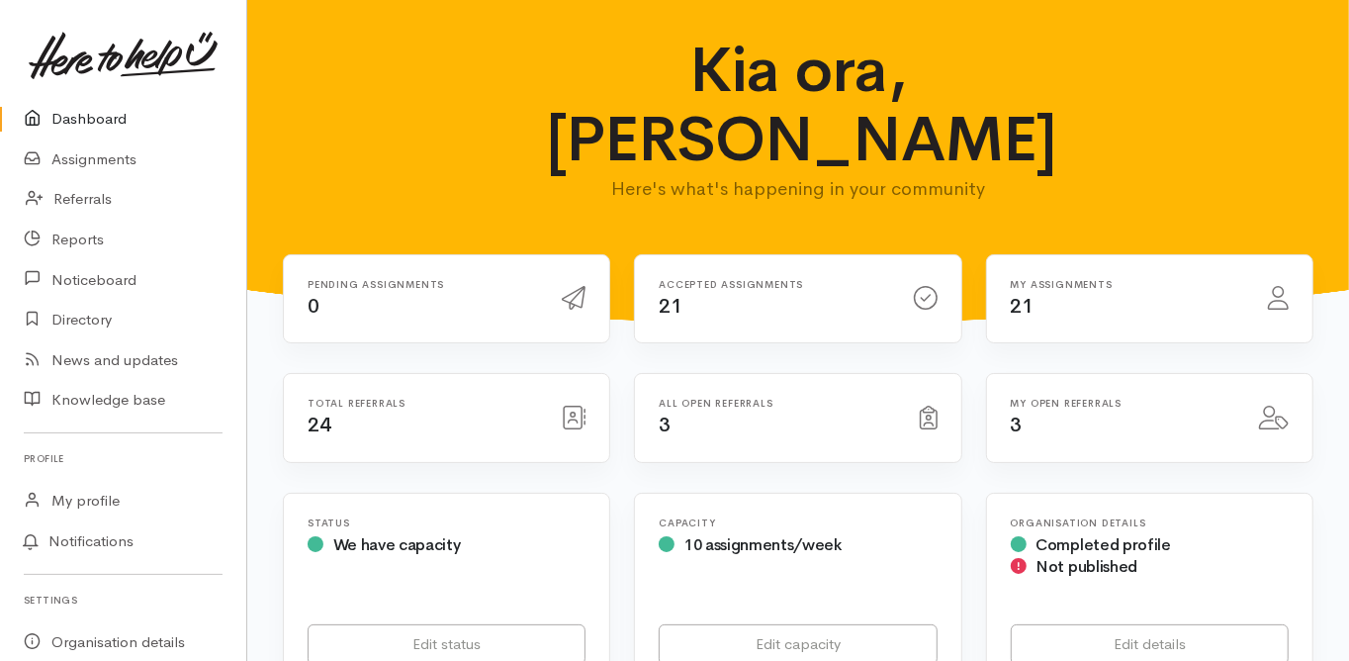
click at [97, 119] on link "Dashboard" at bounding box center [123, 119] width 246 height 41
click at [90, 116] on link "Dashboard" at bounding box center [123, 119] width 246 height 41
